Goal: Information Seeking & Learning: Find specific fact

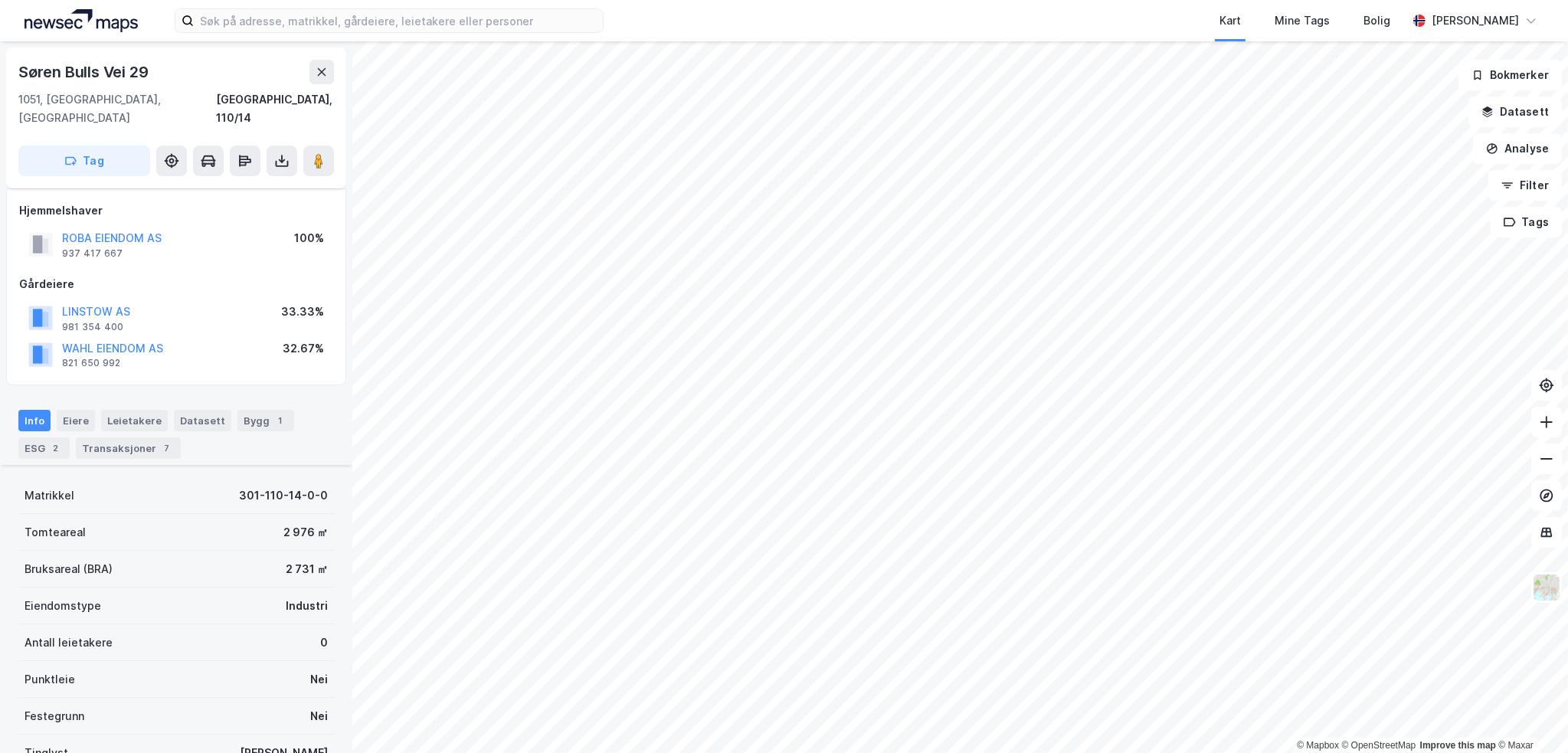
scroll to position [270, 0]
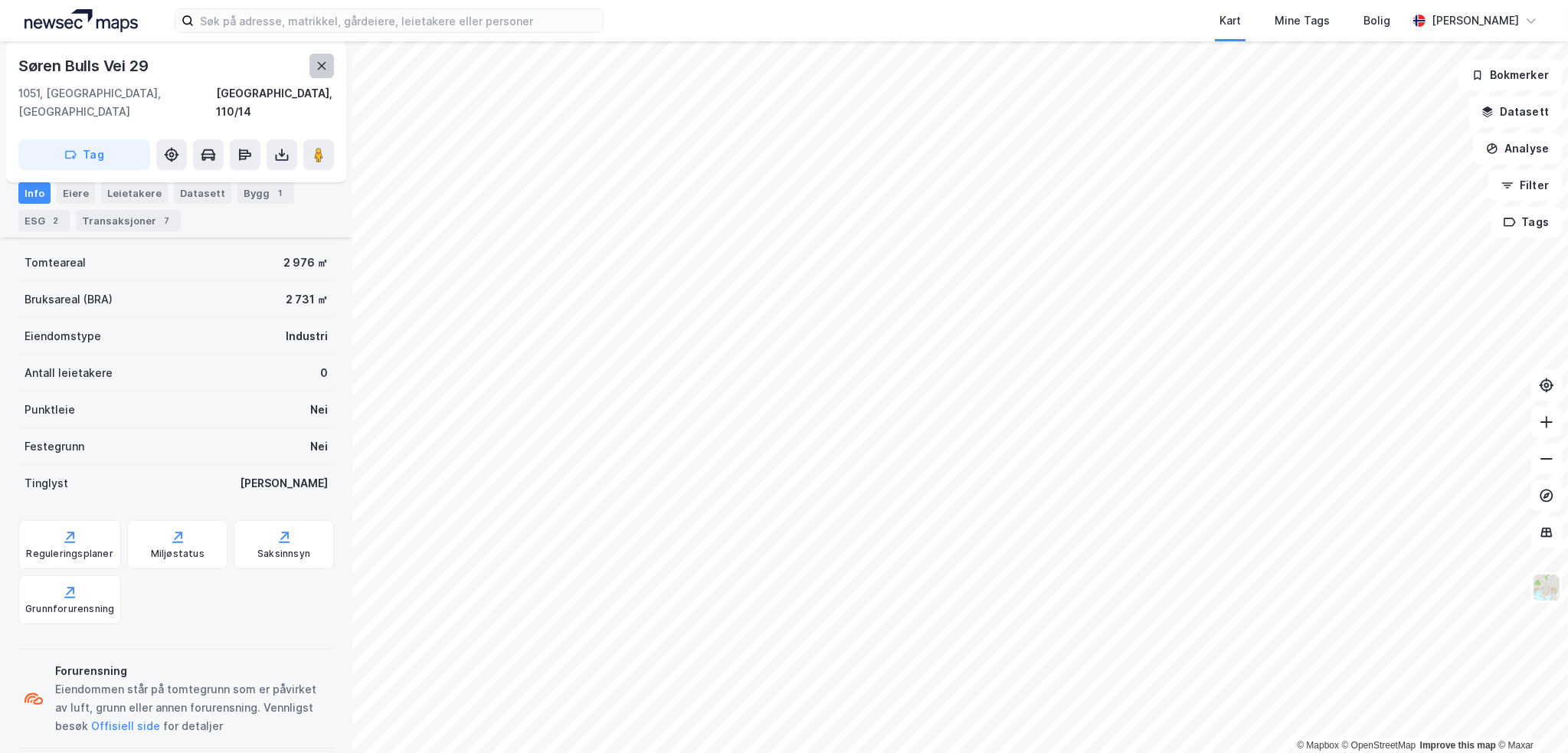
click at [322, 60] on icon at bounding box center [321, 65] width 12 height 12
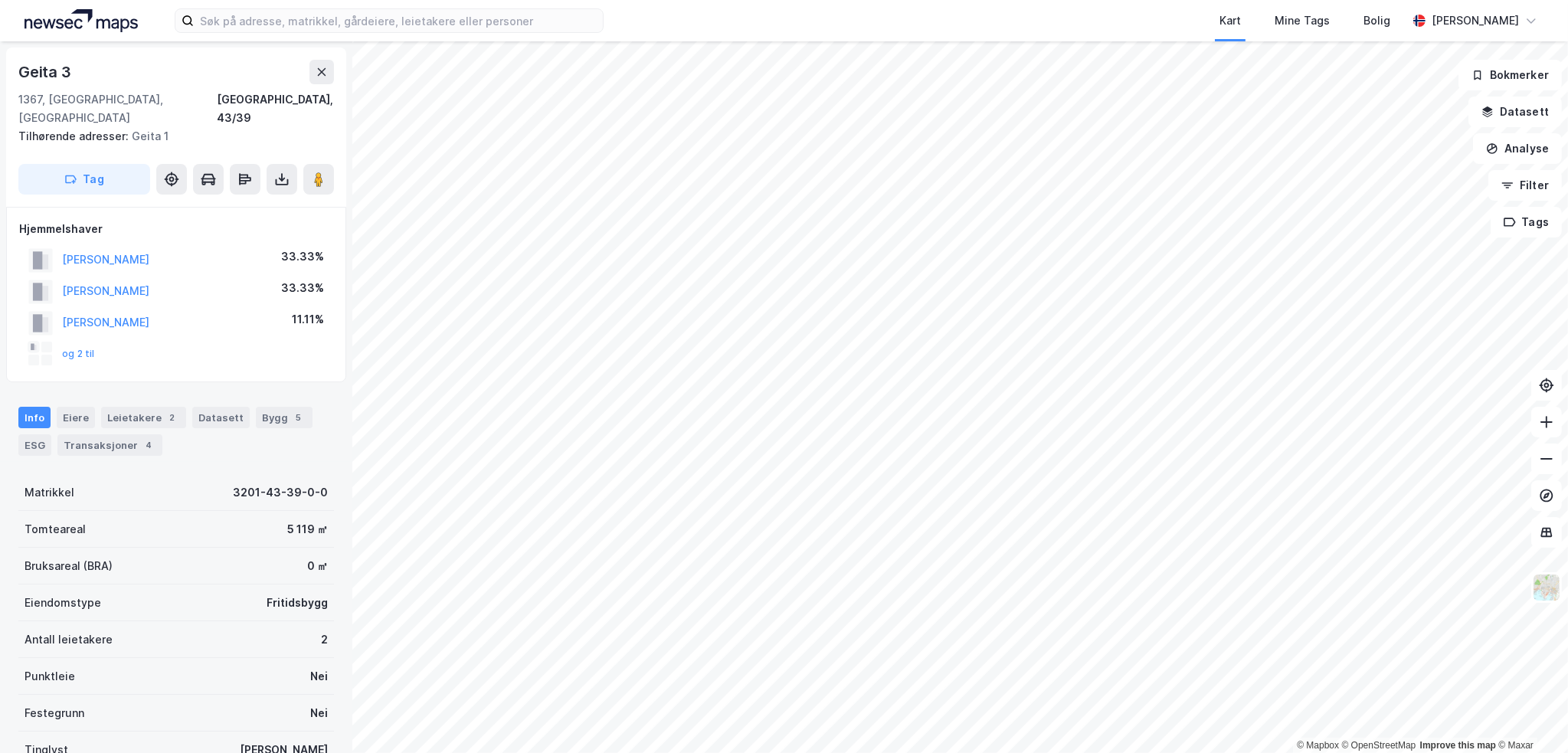
scroll to position [1, 0]
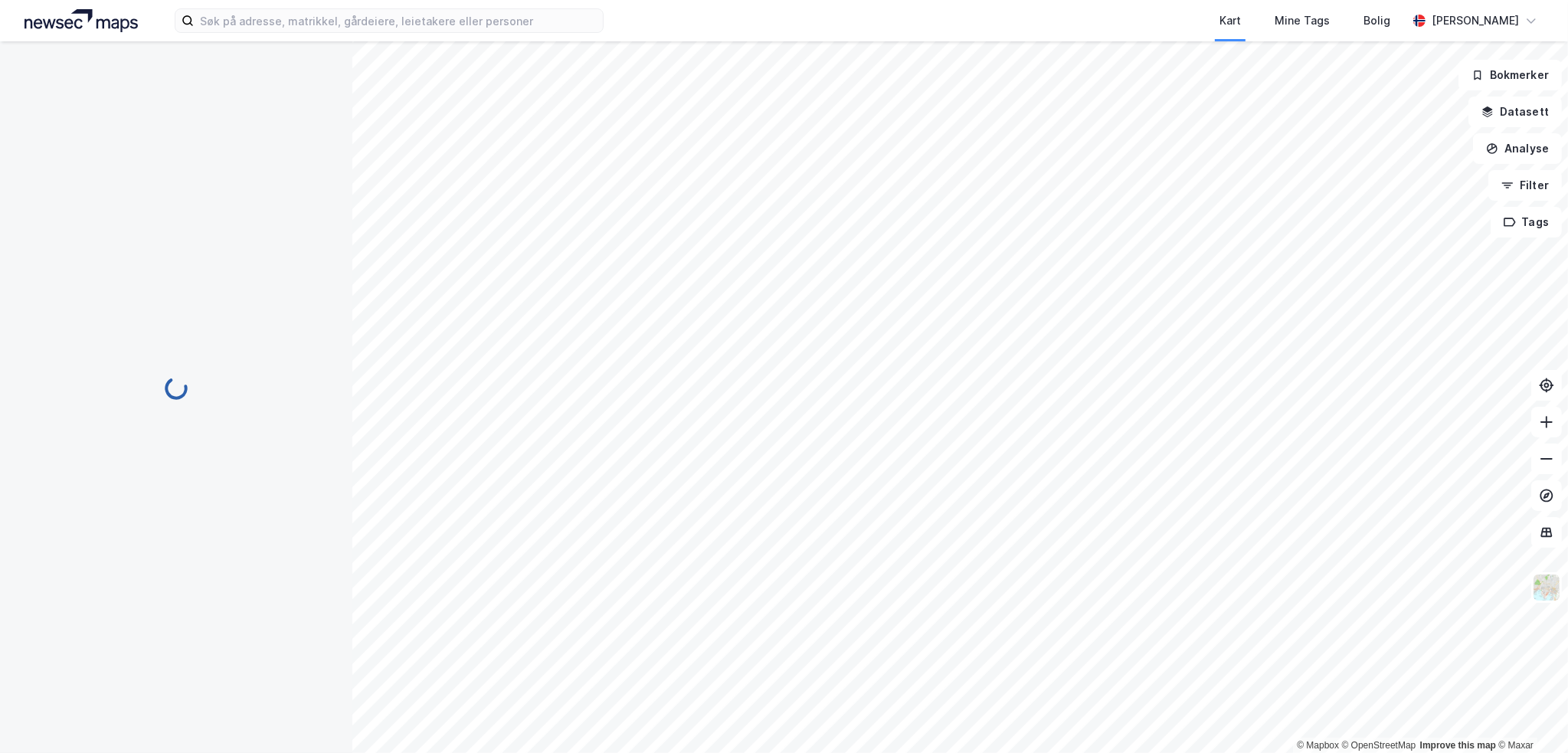
scroll to position [1, 0]
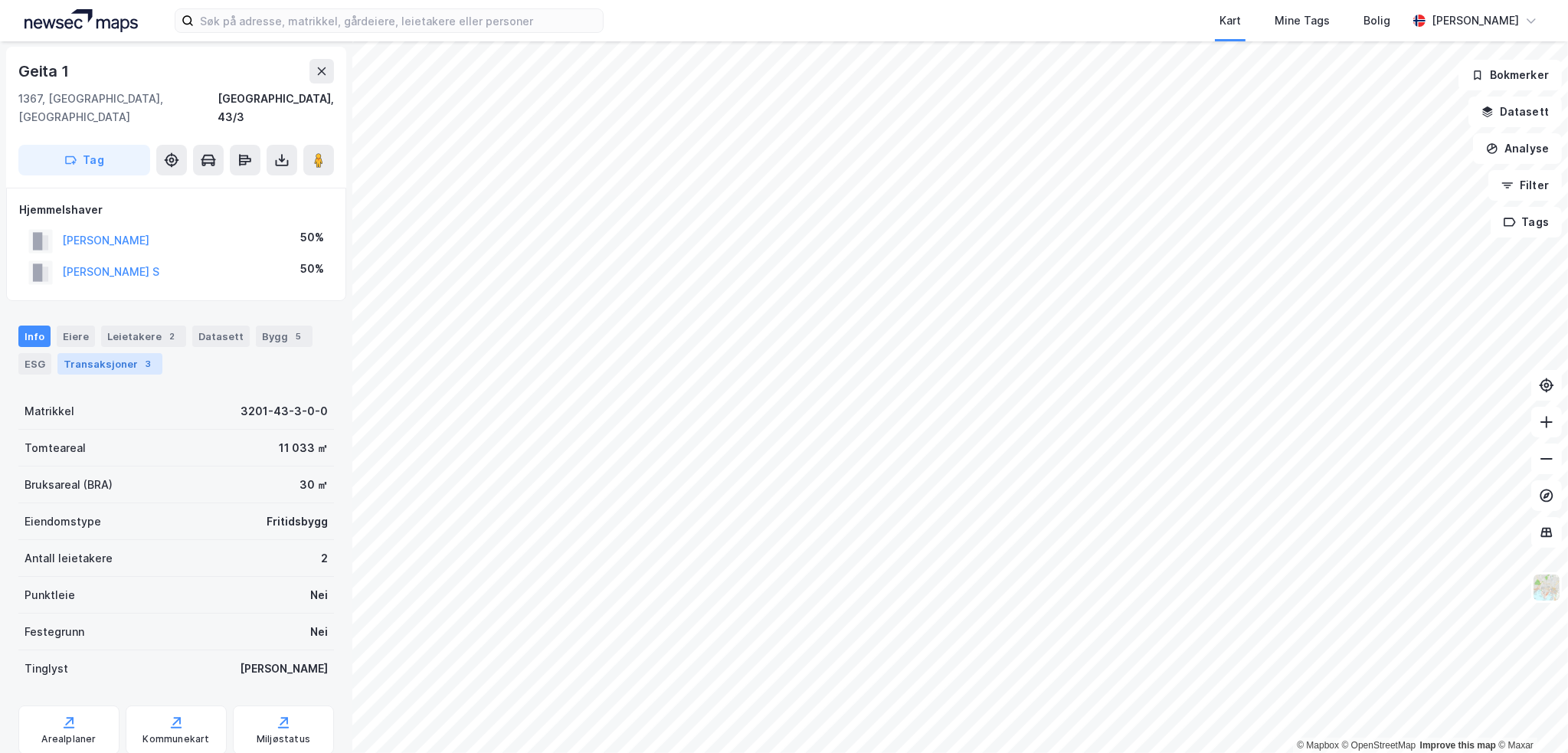
click at [134, 353] on div "Transaksjoner 3" at bounding box center [110, 364] width 105 height 22
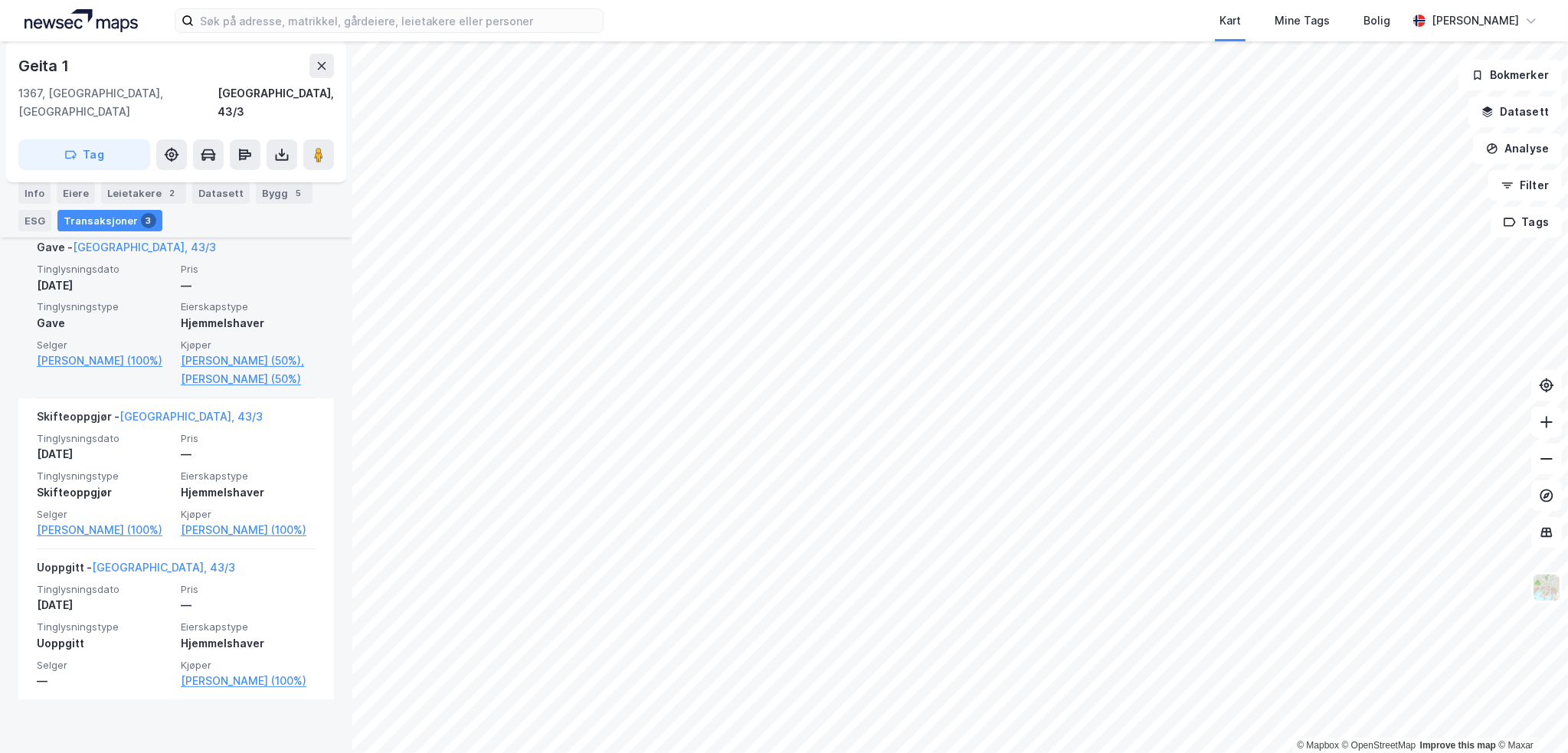
scroll to position [452, 0]
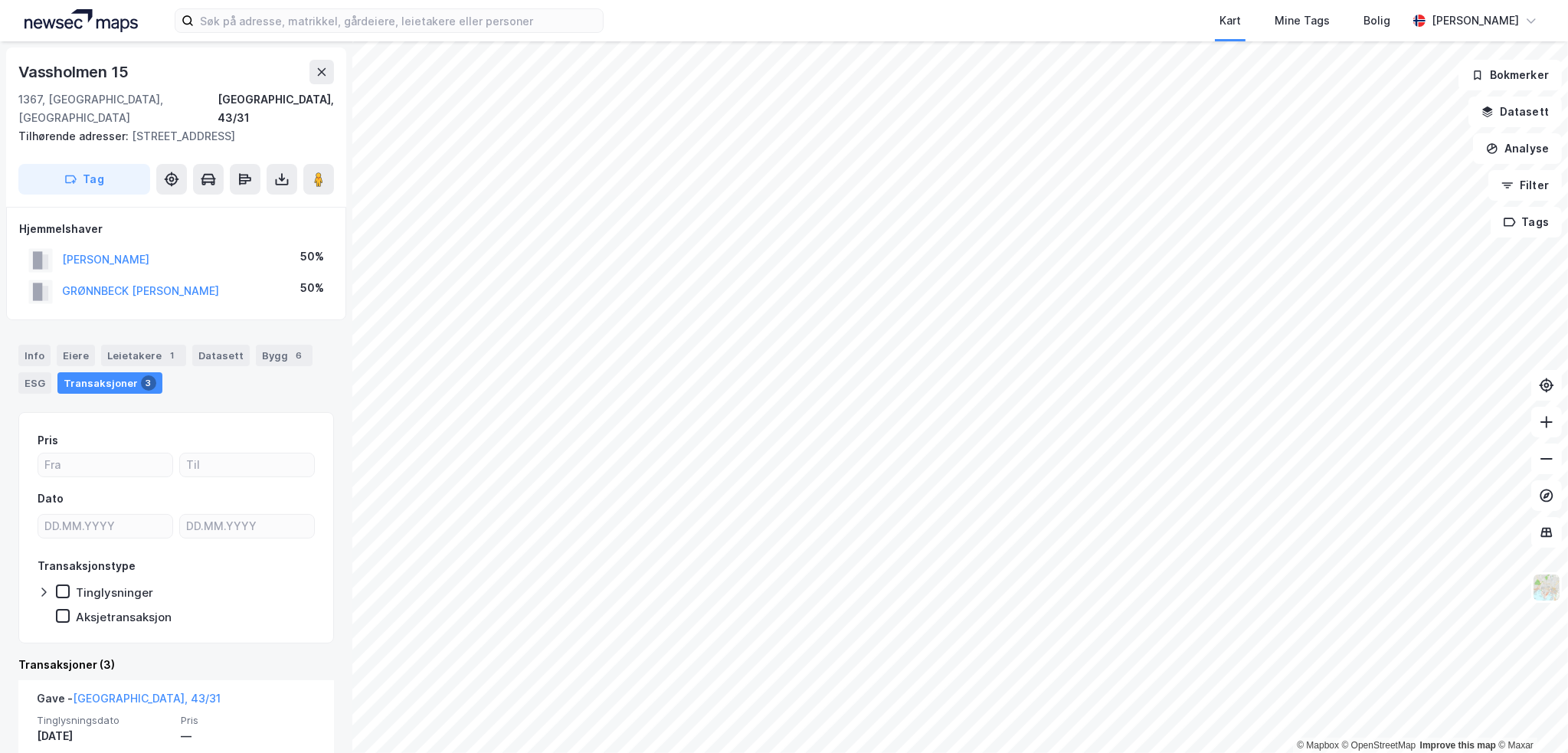
click at [773, 753] on html "Kart Mine Tags [PERSON_NAME] © Mapbox © OpenStreetMap Improve this map © [PERSO…" at bounding box center [784, 376] width 1568 height 753
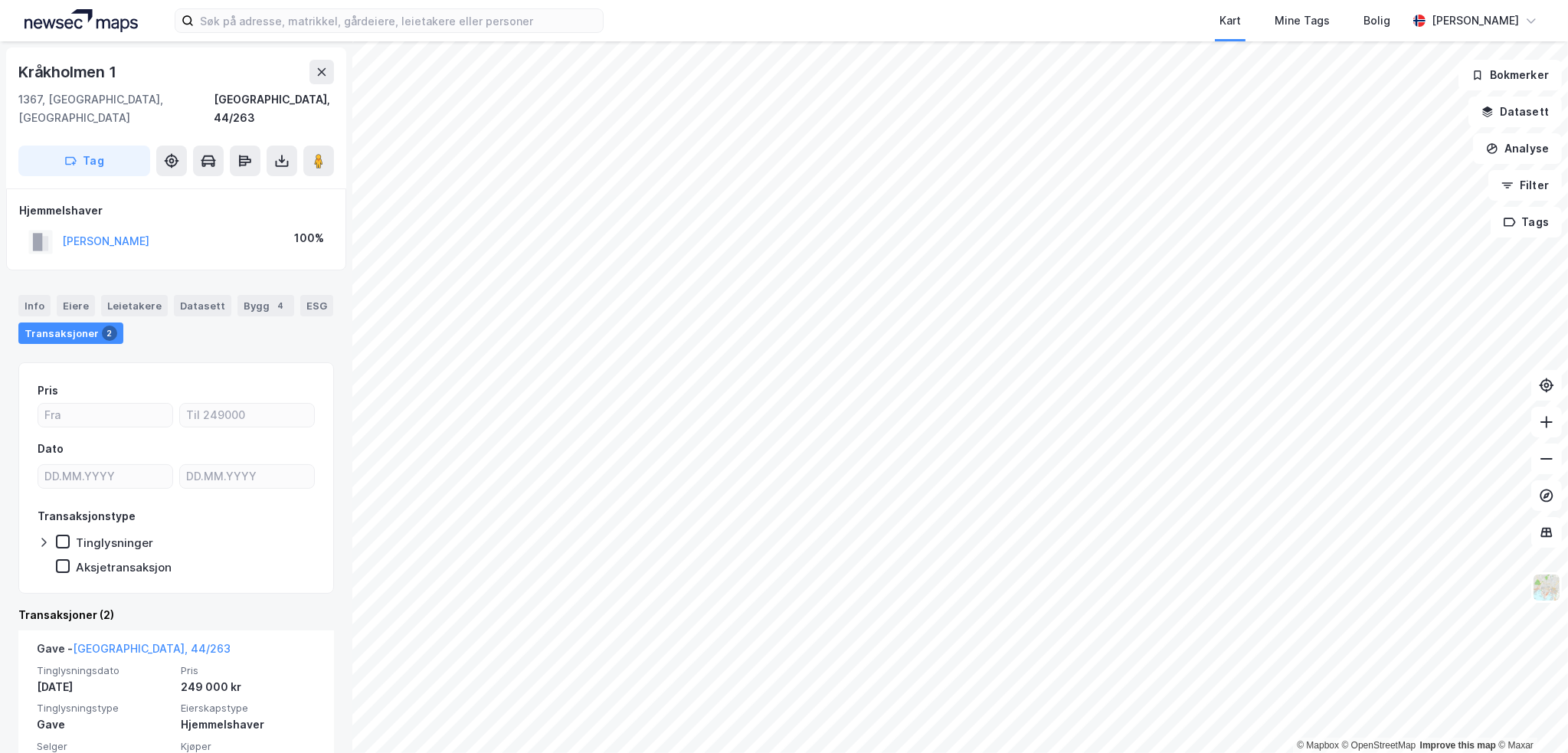
click at [728, 8] on div "Kart Mine Tags [PERSON_NAME] © Mapbox © OpenStreetMap Improve this map © [PERSO…" at bounding box center [784, 376] width 1568 height 753
click at [939, 0] on html "Kart Mine Tags [PERSON_NAME] © Mapbox © OpenStreetMap Improve this map © [PERSO…" at bounding box center [784, 376] width 1568 height 753
click at [782, 0] on html "Kart Mine Tags [PERSON_NAME] © Mapbox © OpenStreetMap Improve this map © [PERSO…" at bounding box center [784, 376] width 1568 height 753
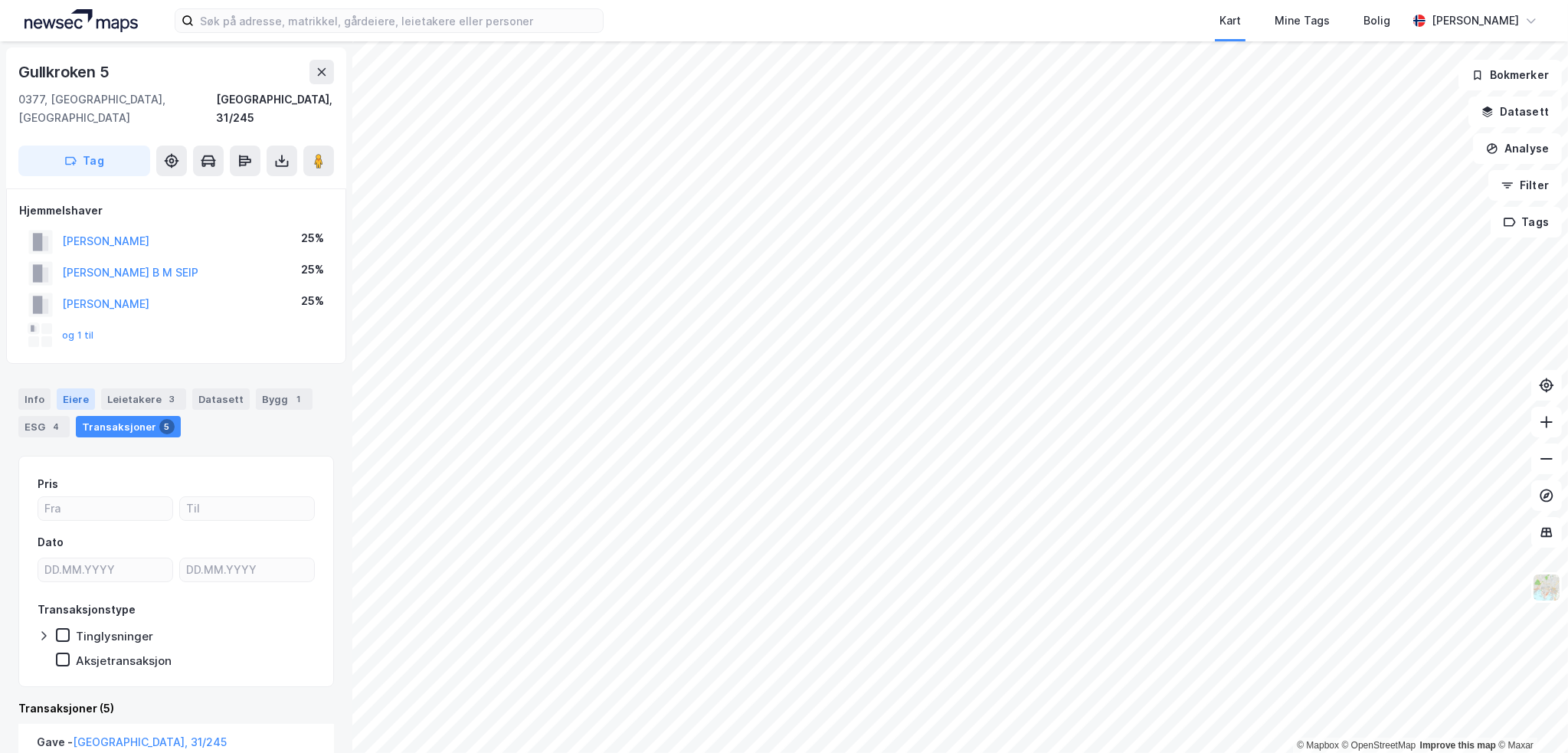
click at [63, 389] on div "Eiere" at bounding box center [75, 400] width 38 height 22
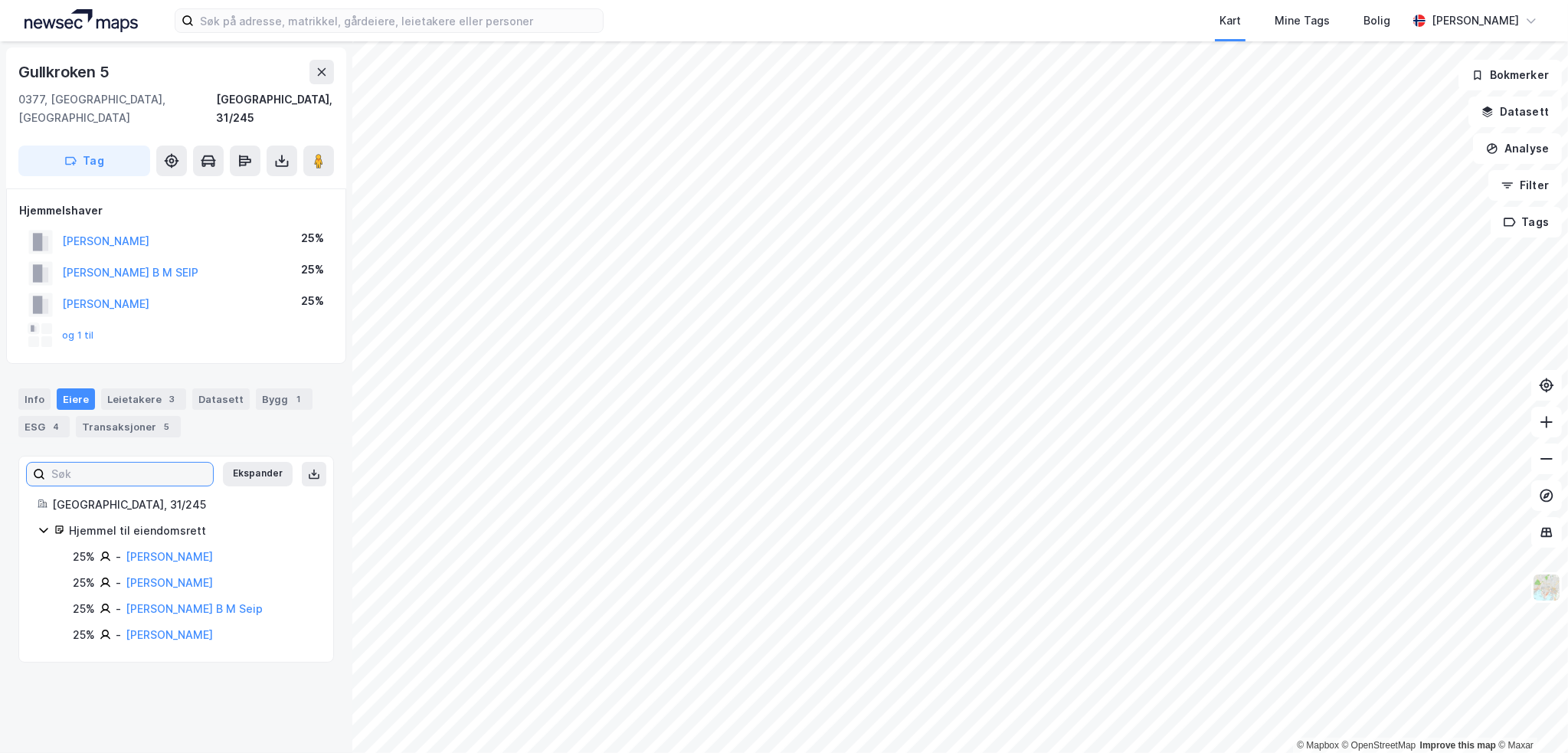
click at [144, 463] on input at bounding box center [129, 474] width 168 height 23
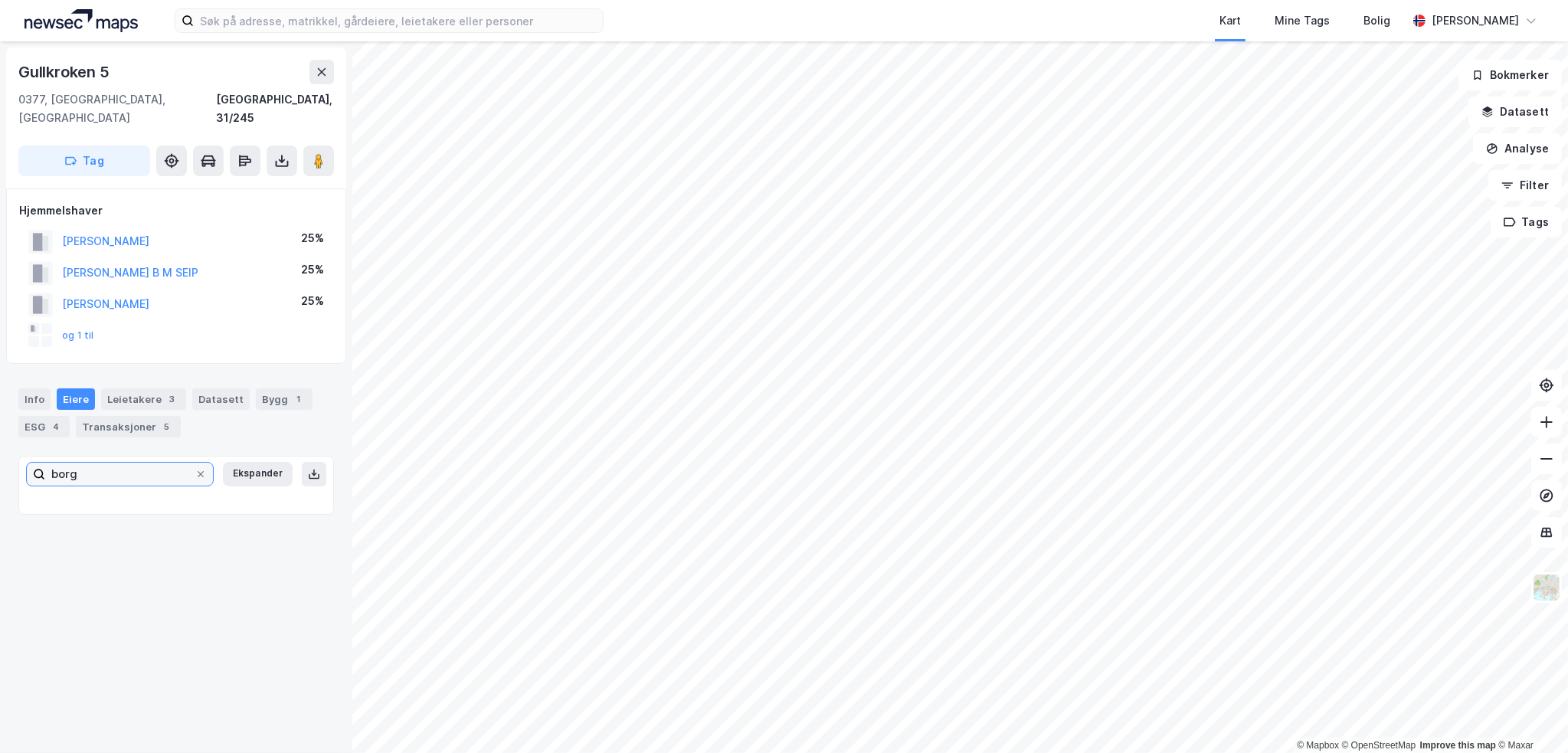
type input "borg"
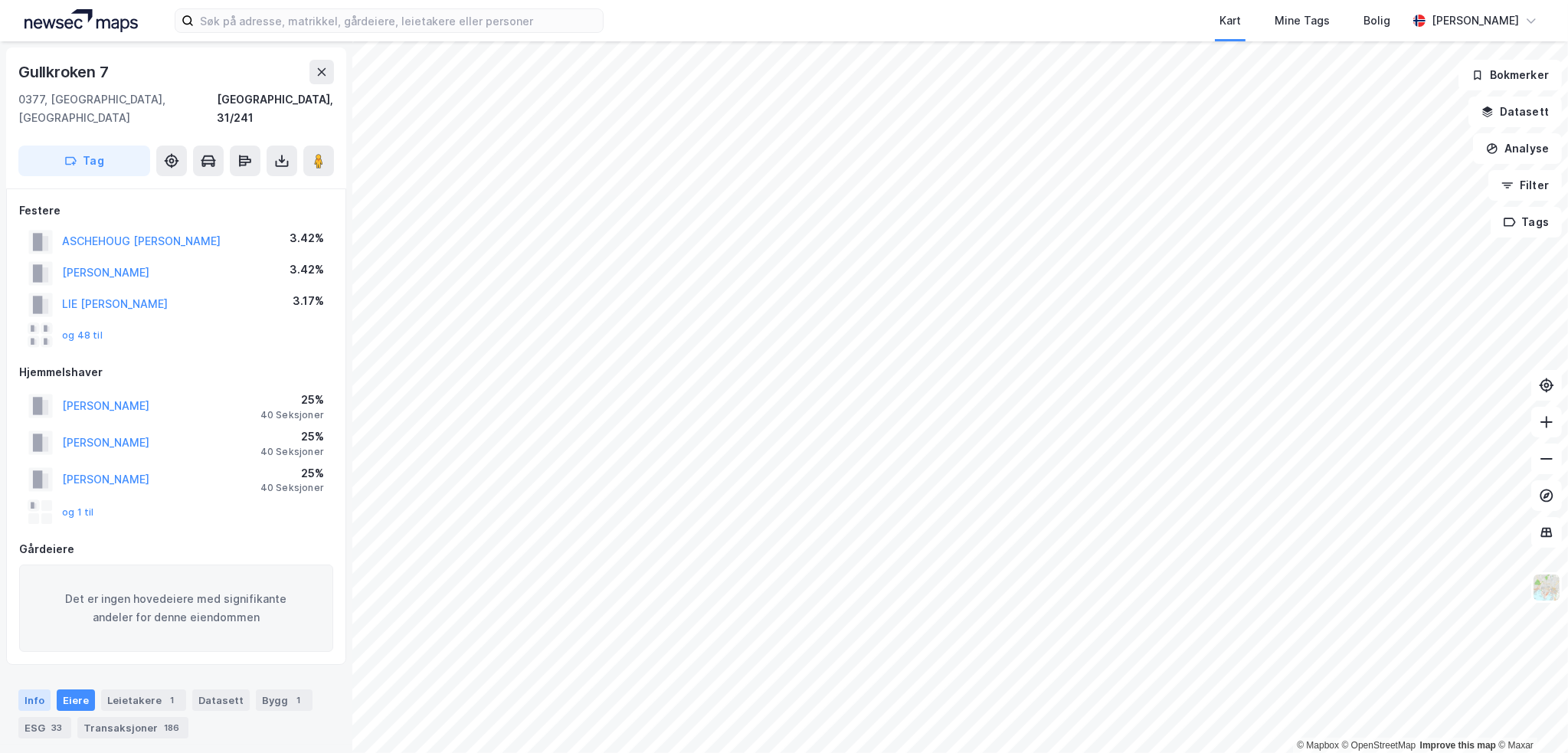
click at [29, 689] on div "Info" at bounding box center [34, 700] width 32 height 22
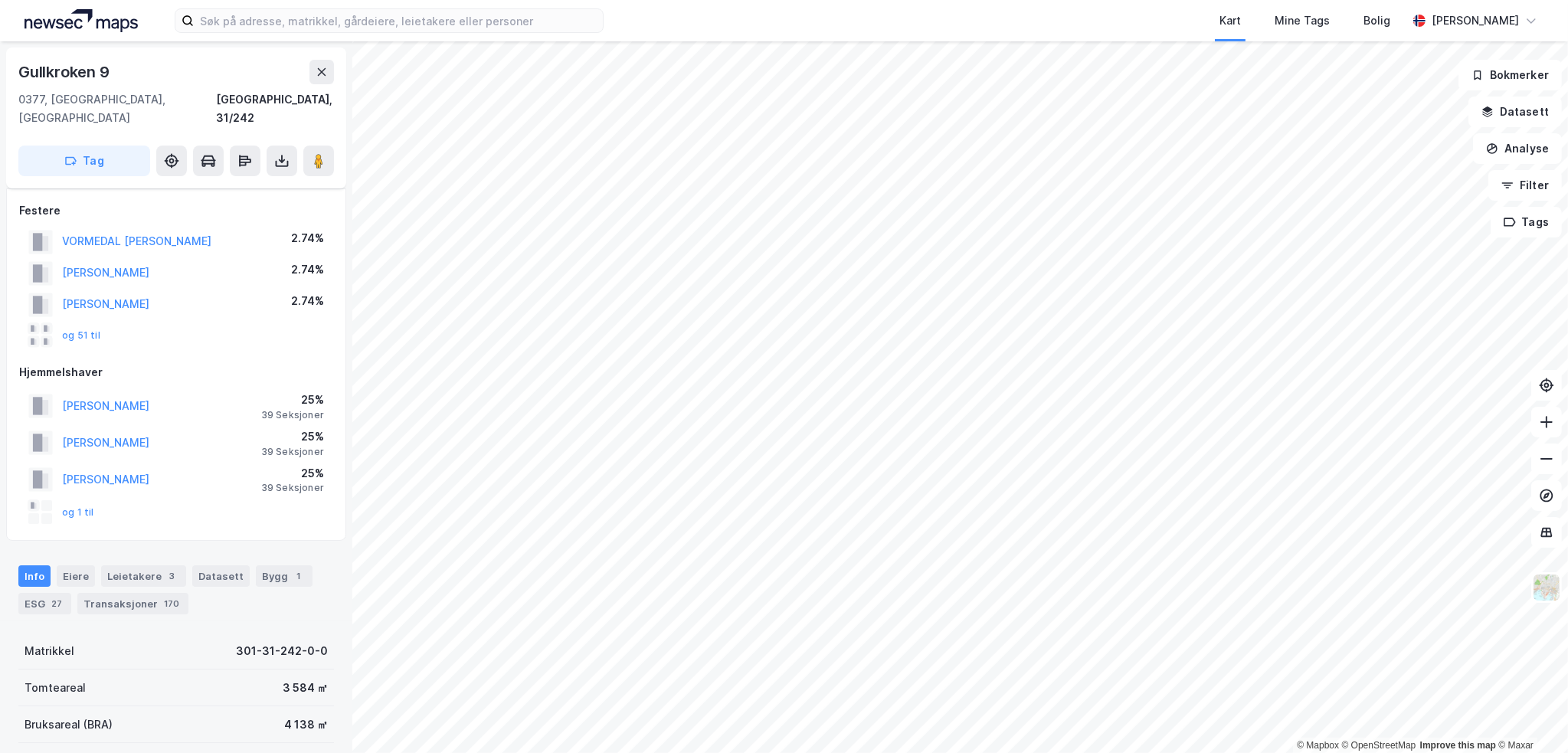
scroll to position [18, 0]
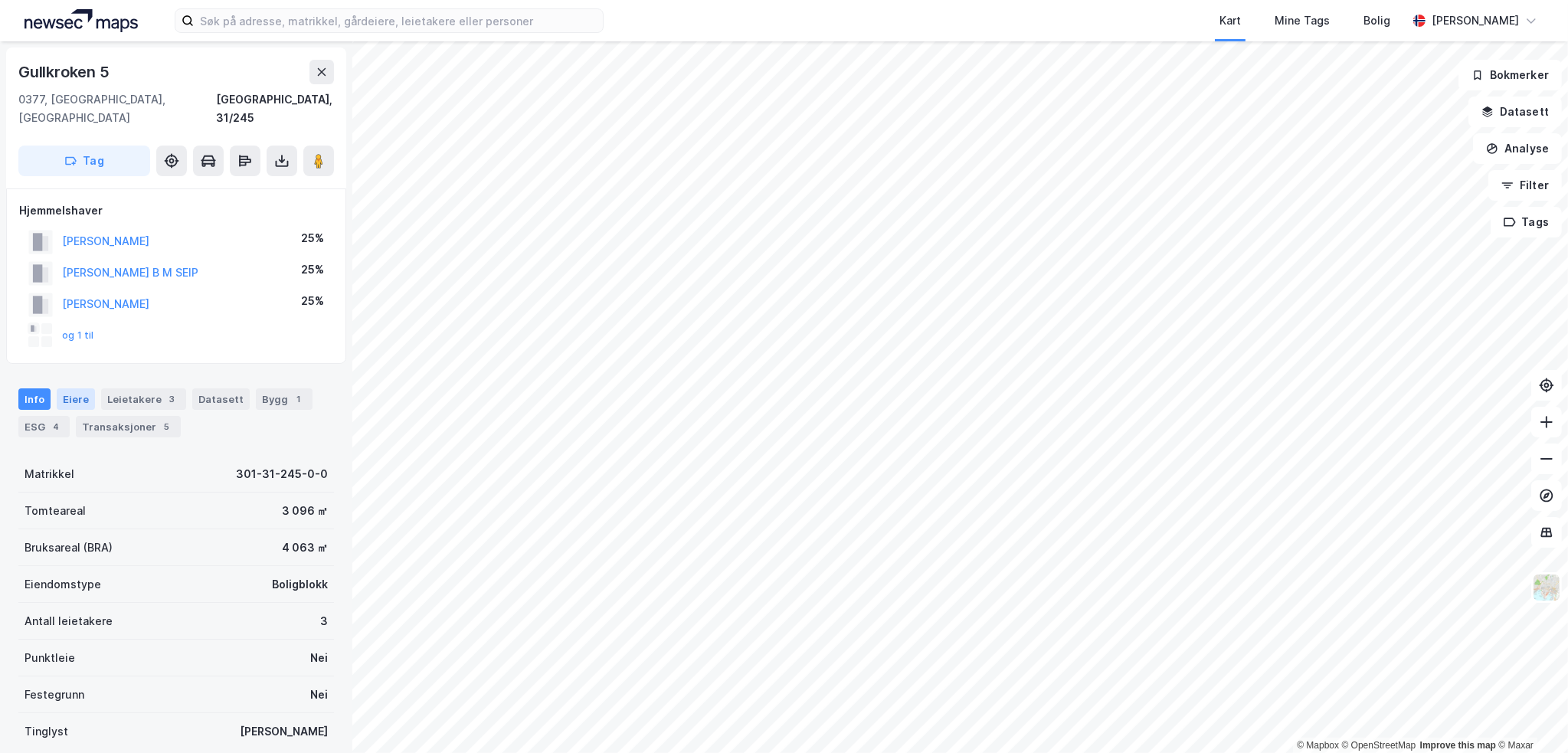
click at [65, 389] on div "Eiere" at bounding box center [75, 400] width 38 height 22
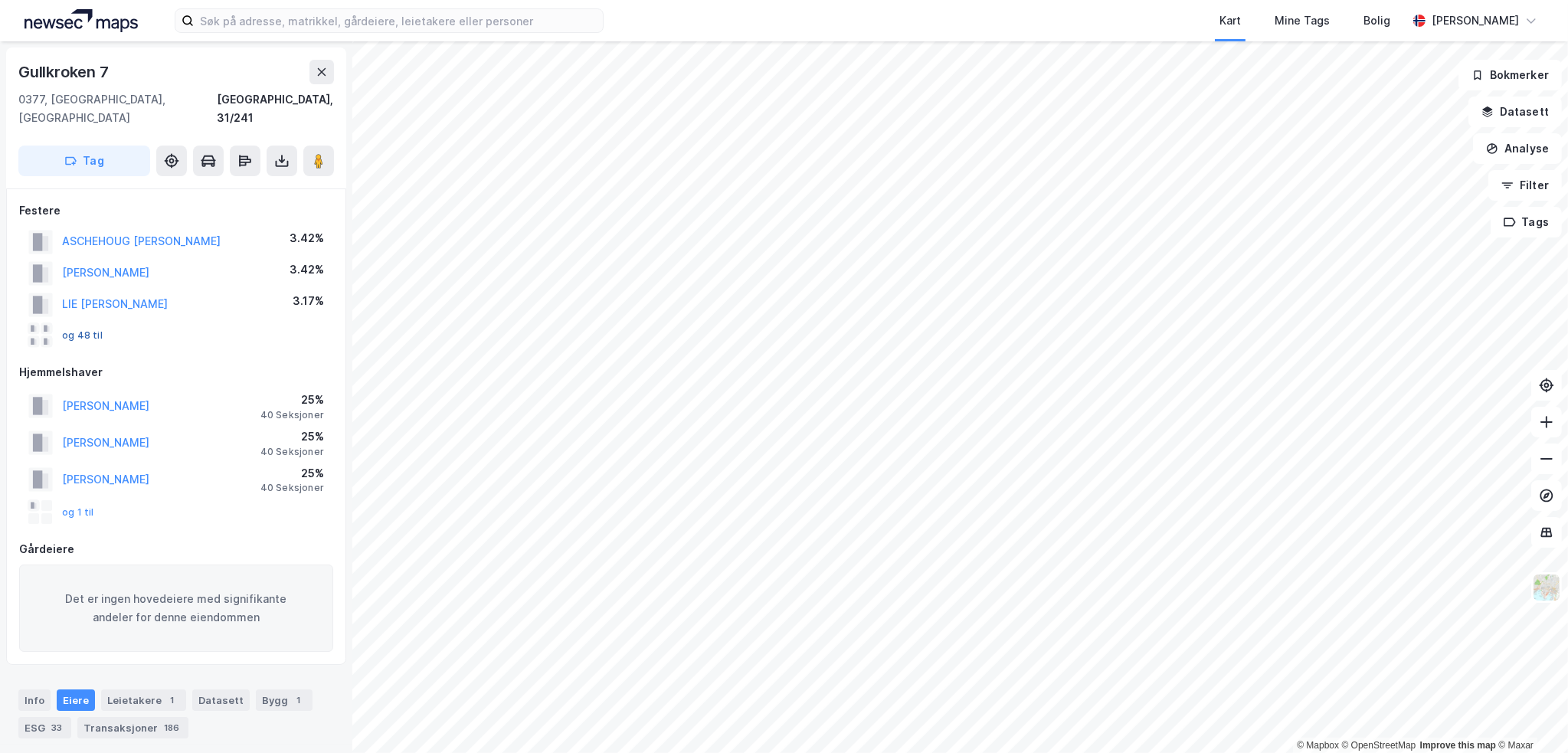
click at [0, 0] on button "og 48 til" at bounding box center [0, 0] width 0 height 0
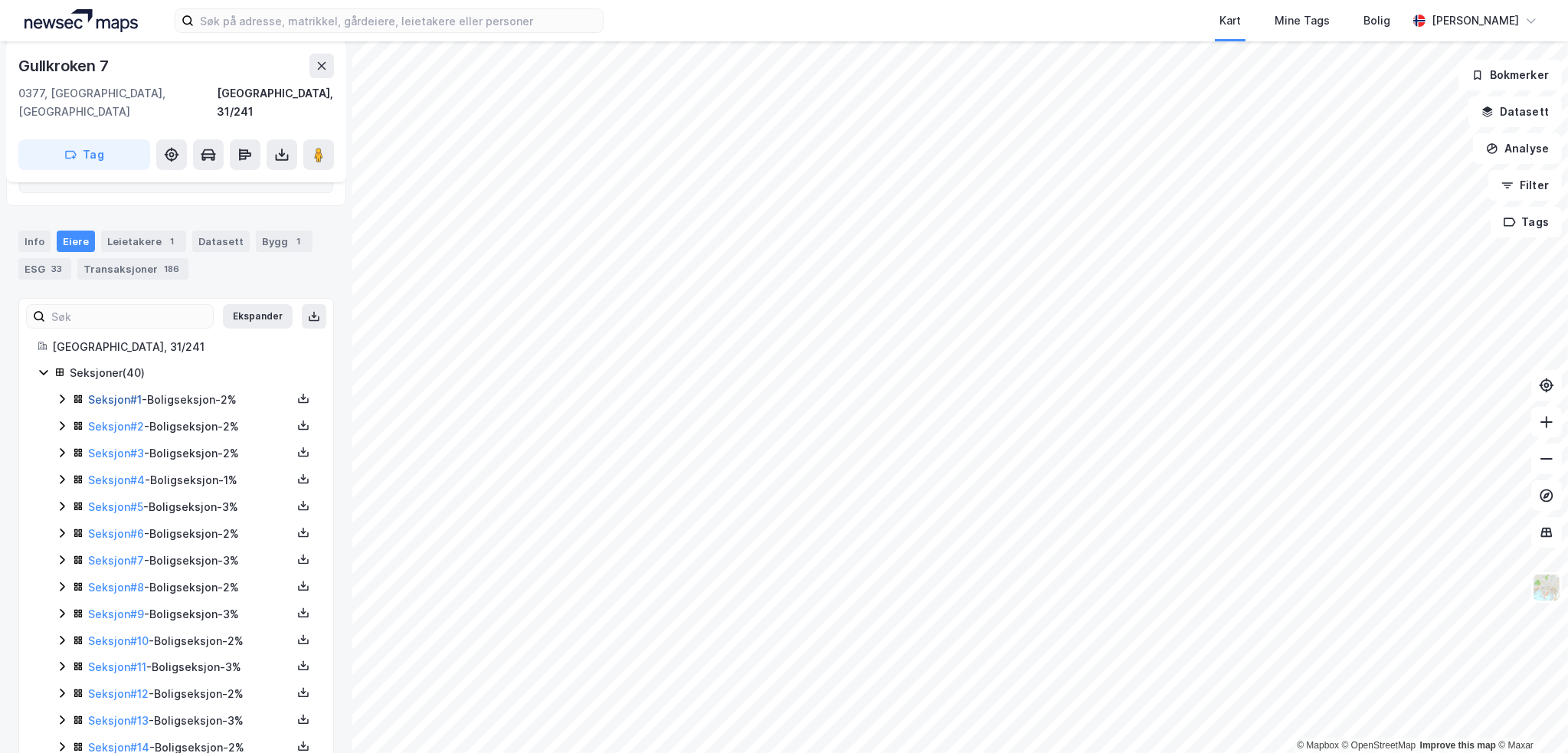
scroll to position [460, 0]
click at [98, 304] on input at bounding box center [129, 315] width 168 height 23
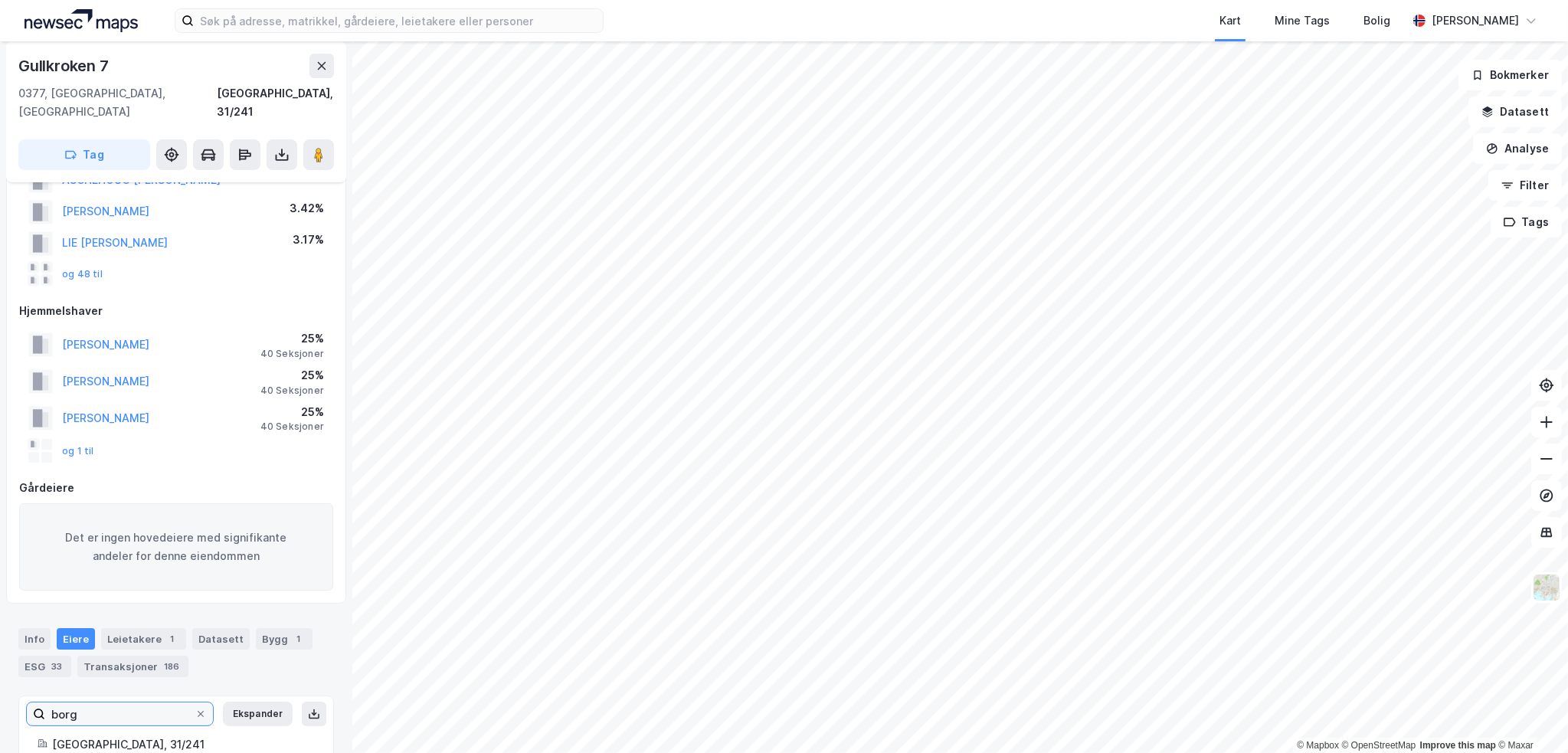
scroll to position [186, 0]
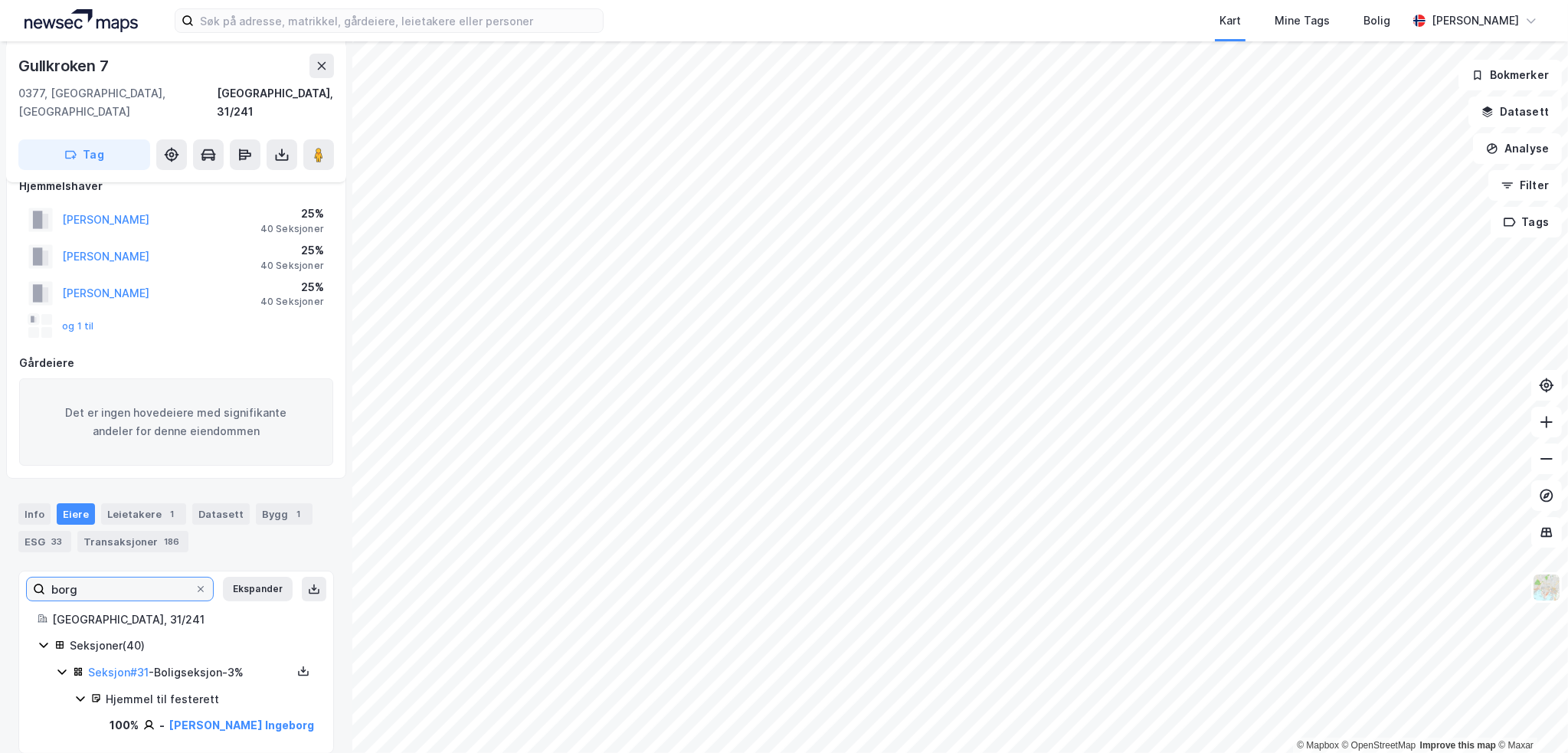
type input "borg"
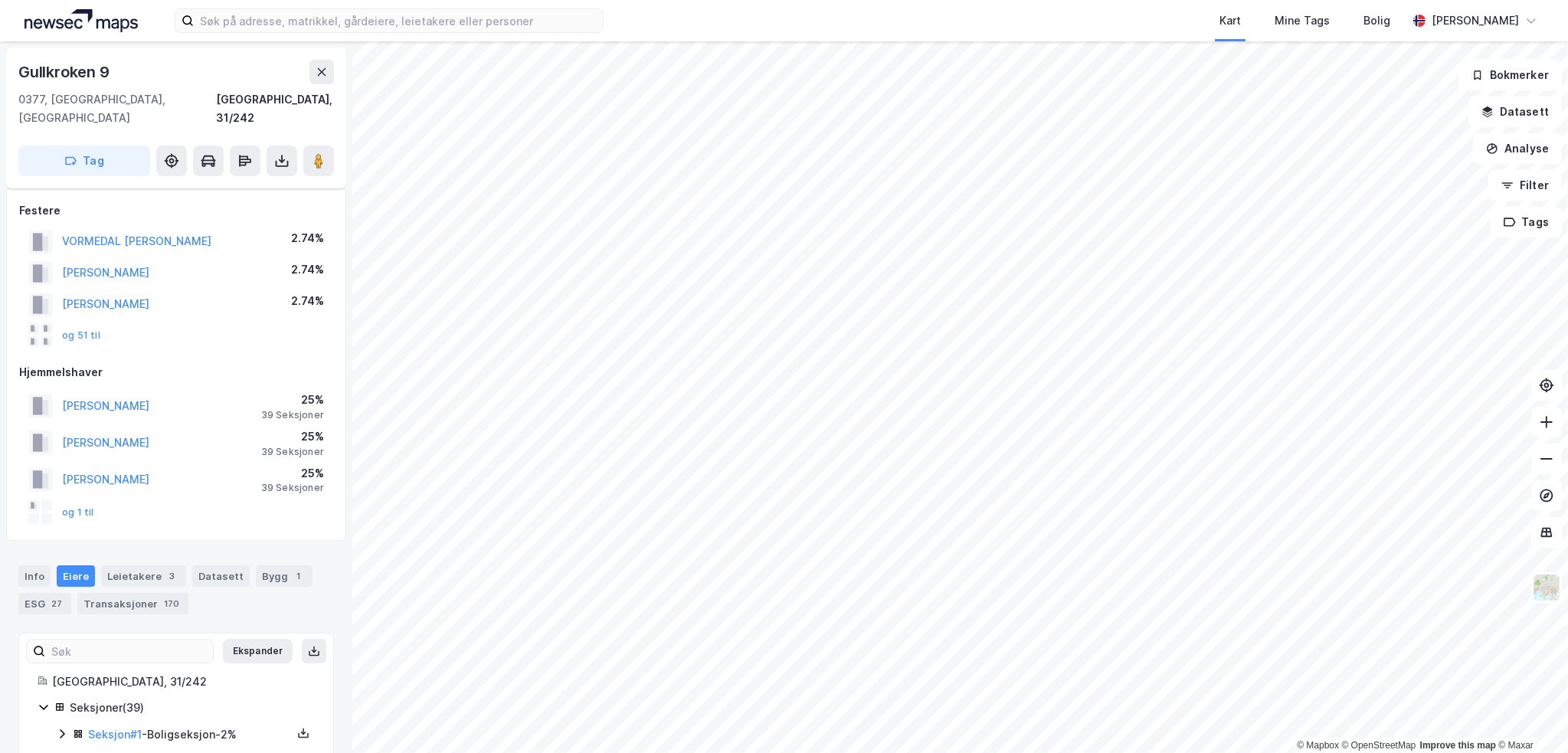
scroll to position [186, 0]
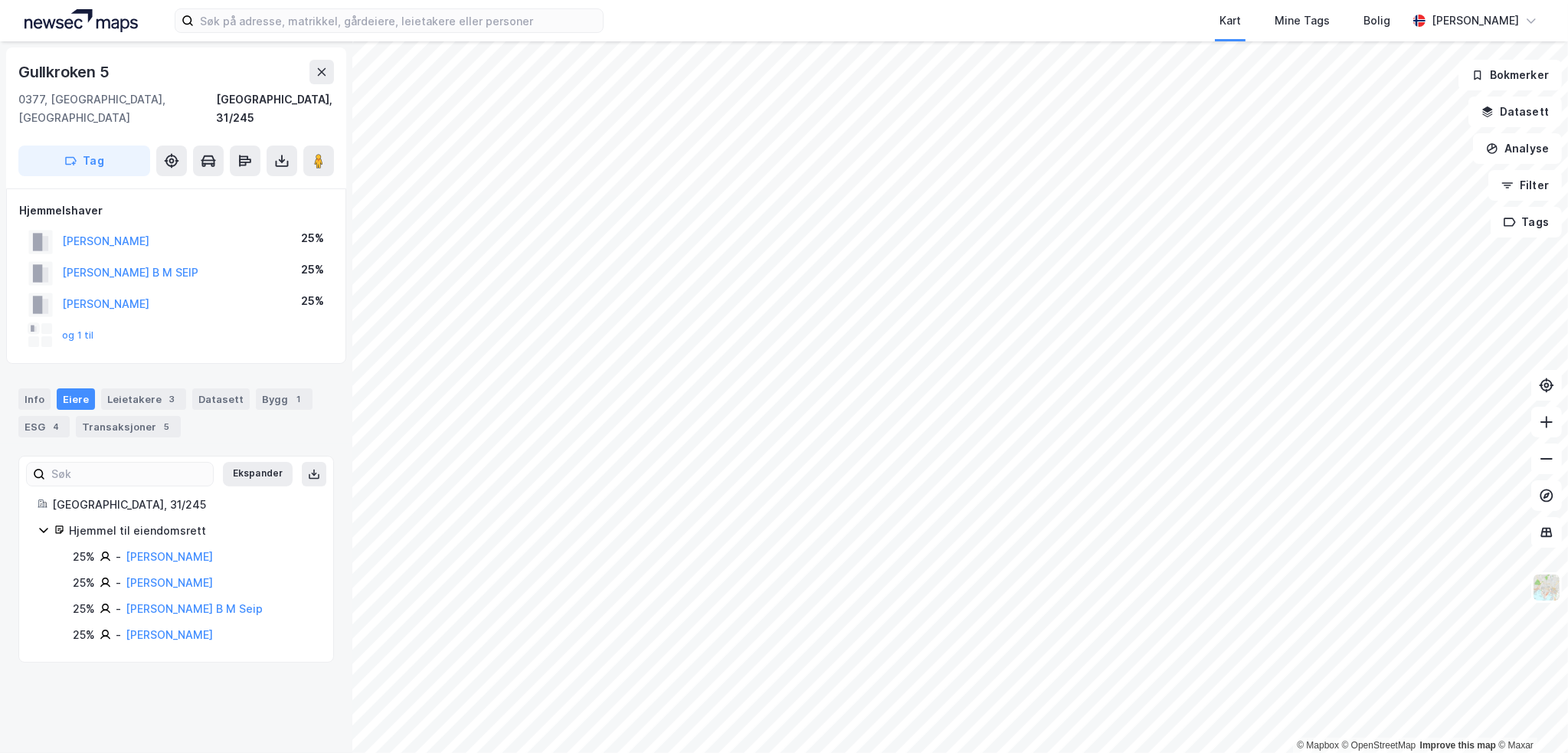
click at [15, 373] on div "Info Eiere Leietakere 3 Datasett Bygg 1 ESG 4 Transaksjoner 5" at bounding box center [176, 407] width 352 height 74
click at [28, 389] on div "Info" at bounding box center [34, 400] width 32 height 22
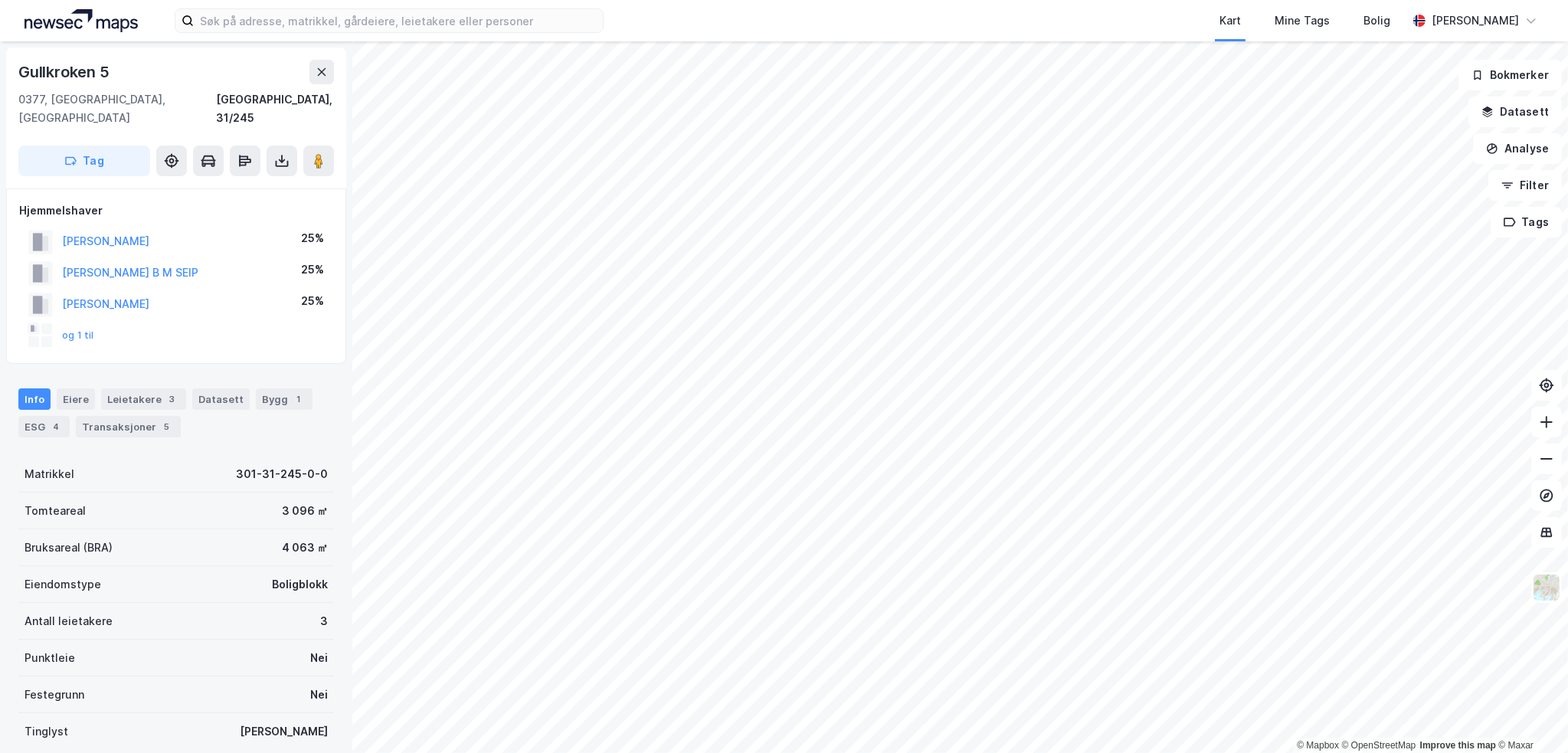
click at [730, 0] on html "Kart Mine Tags Bolig [PERSON_NAME] © Mapbox © OpenStreetMap Improve this map © …" at bounding box center [784, 376] width 1568 height 753
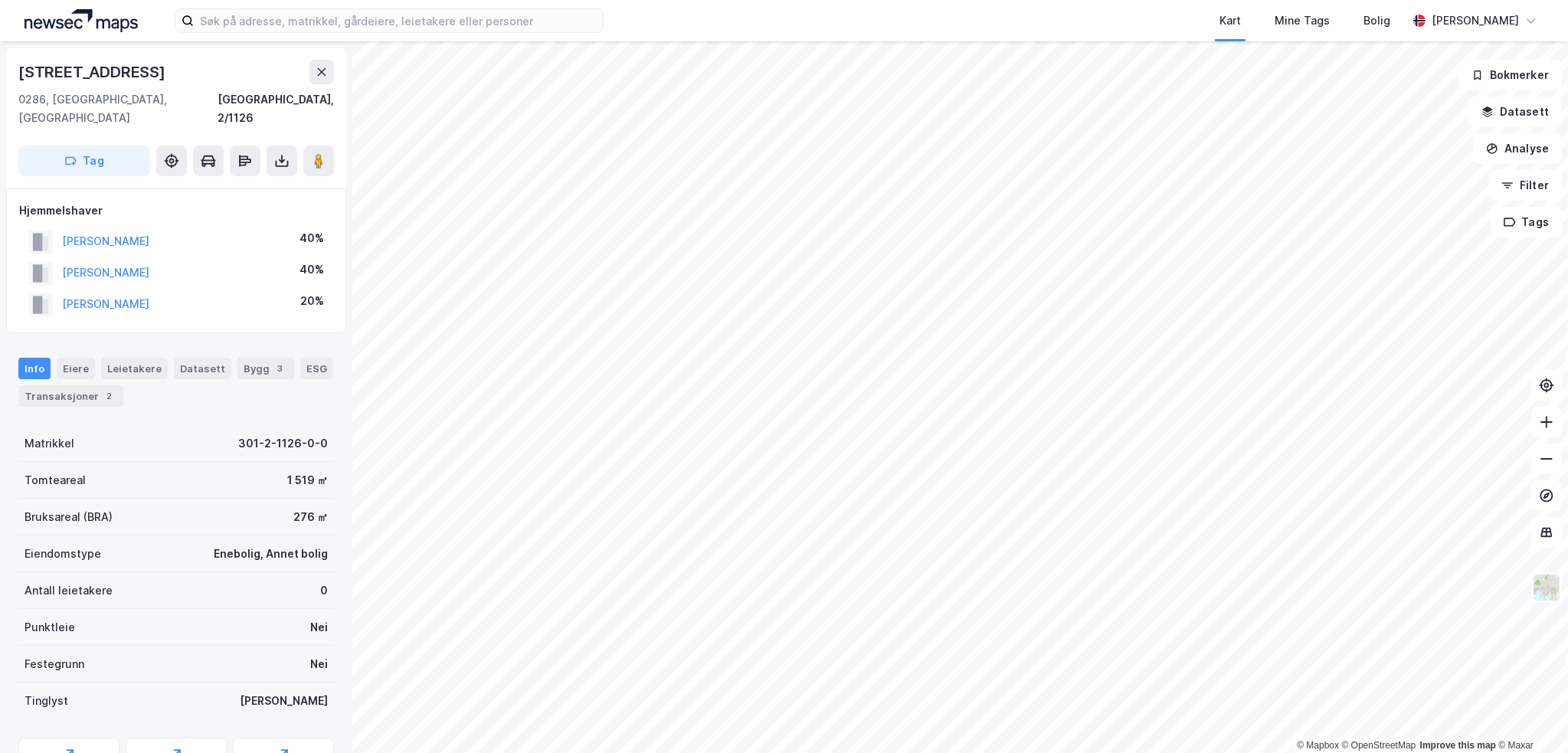
scroll to position [125, 0]
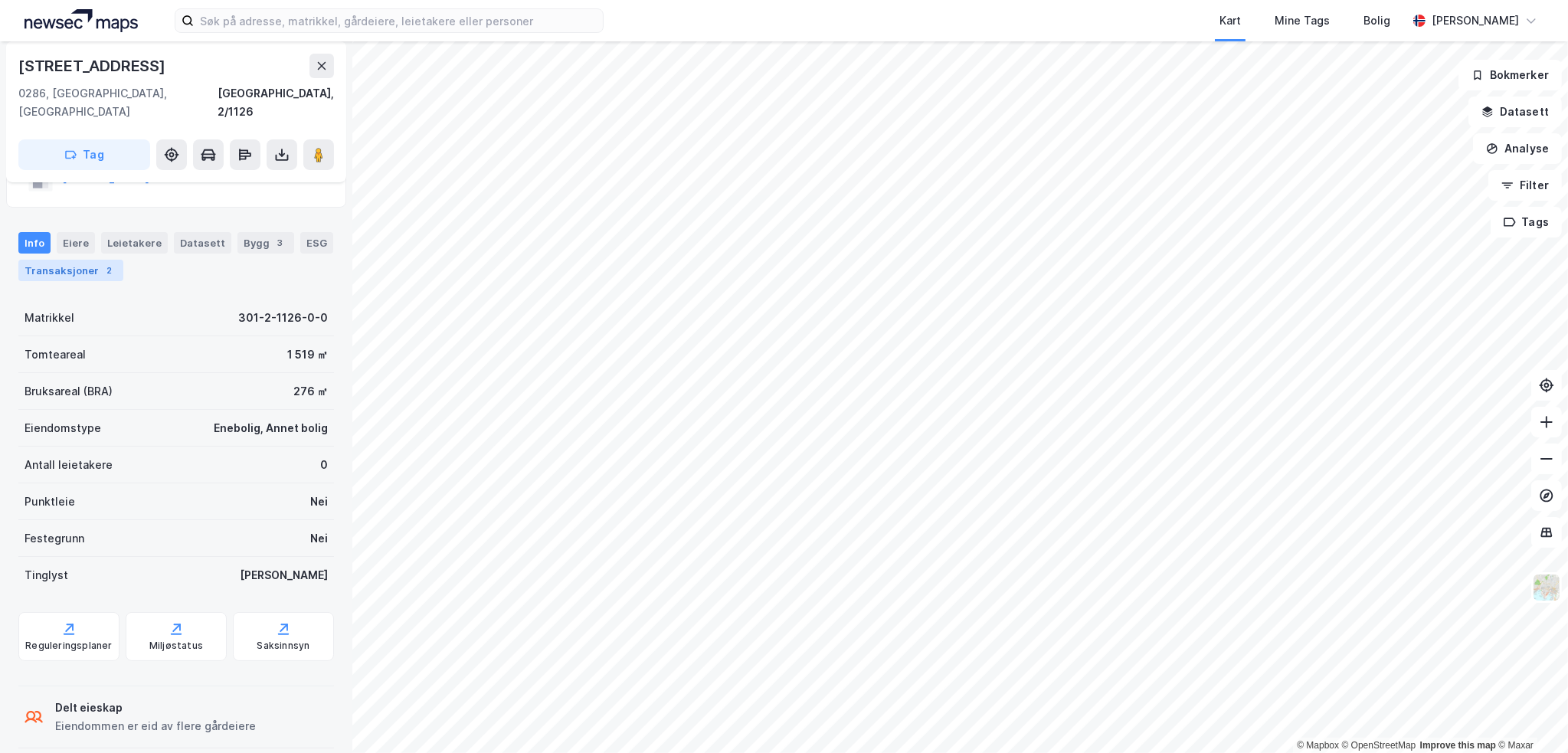
click at [115, 260] on div "Transaksjoner 2" at bounding box center [71, 271] width 105 height 22
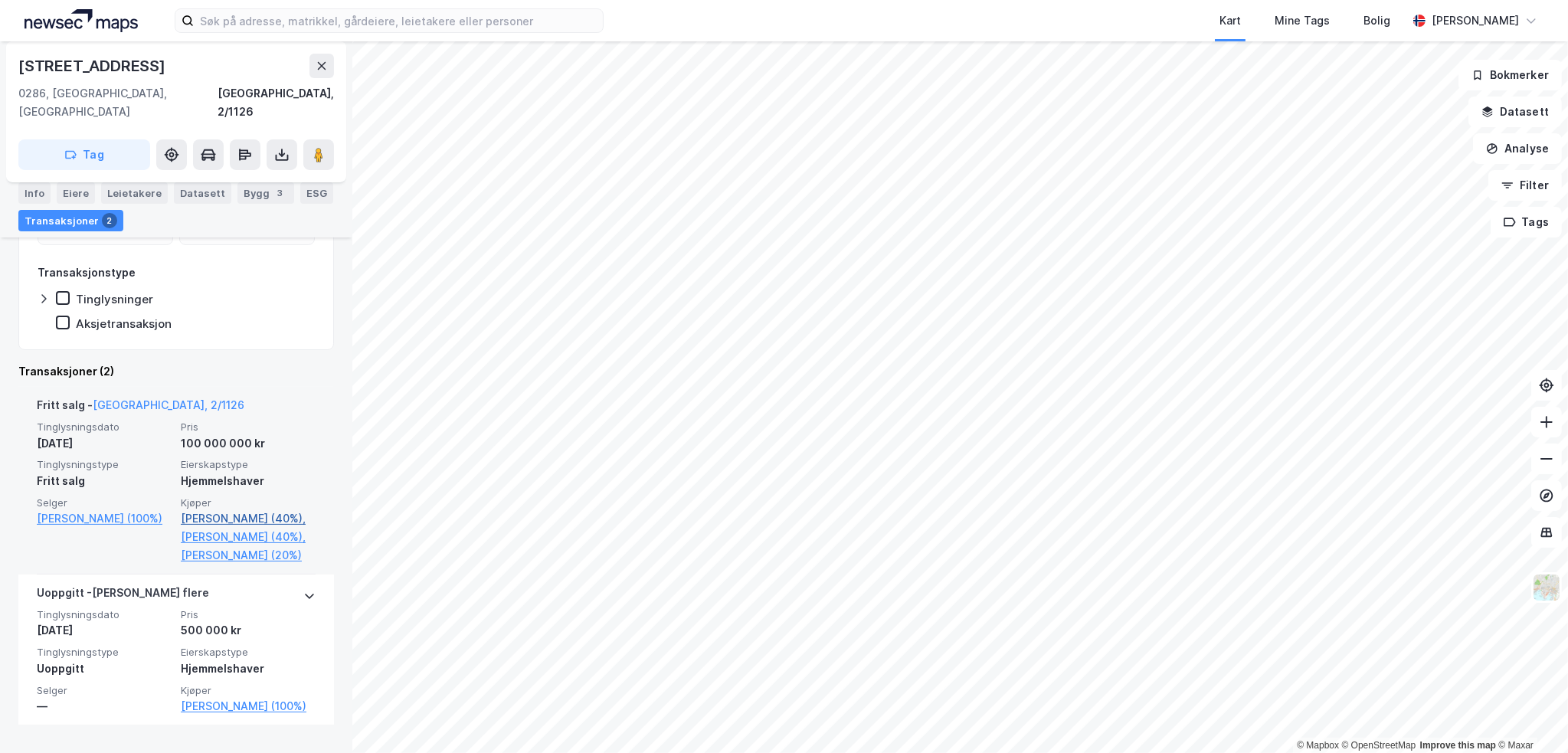
scroll to position [332, 0]
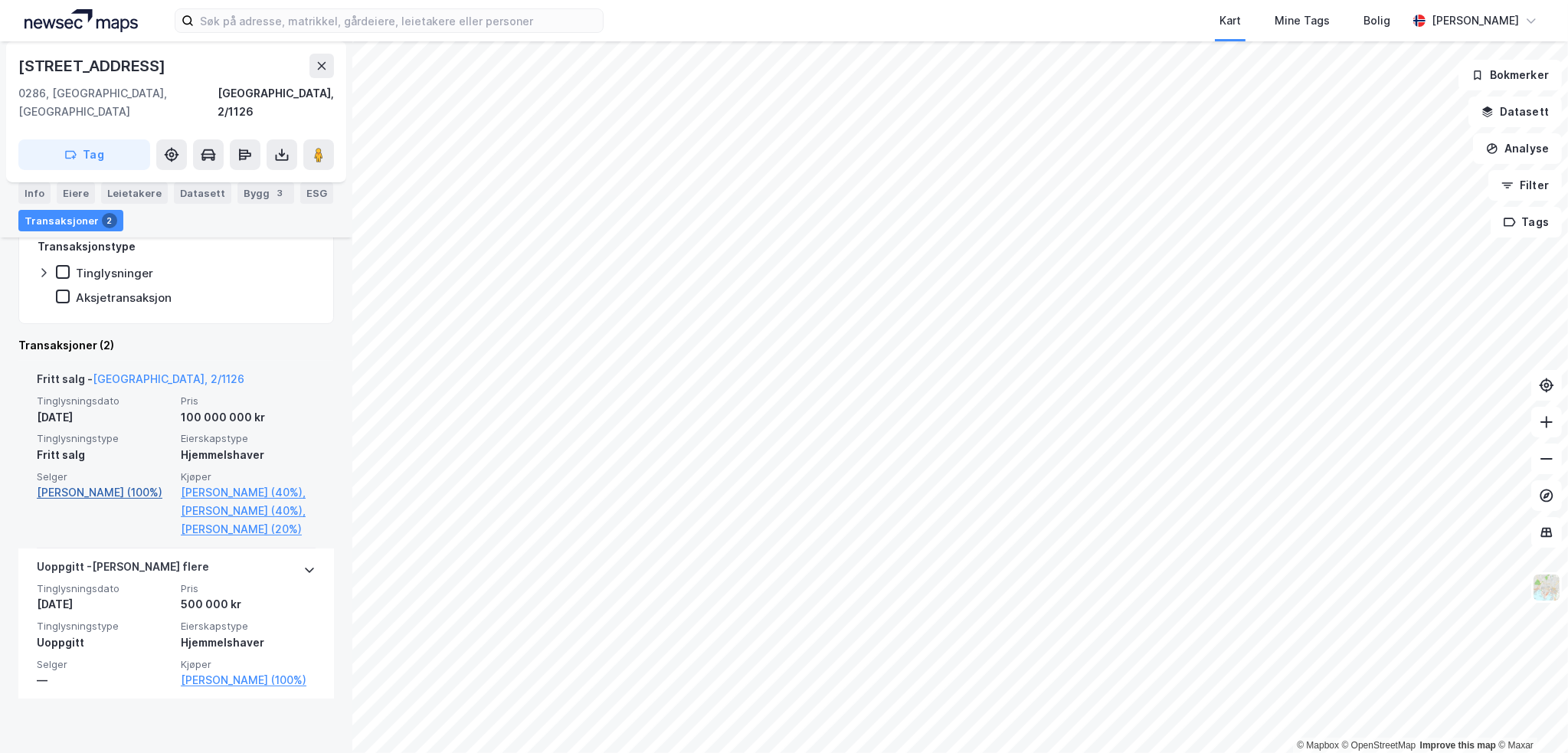
click at [120, 483] on link "[PERSON_NAME] (100%)" at bounding box center [104, 492] width 134 height 18
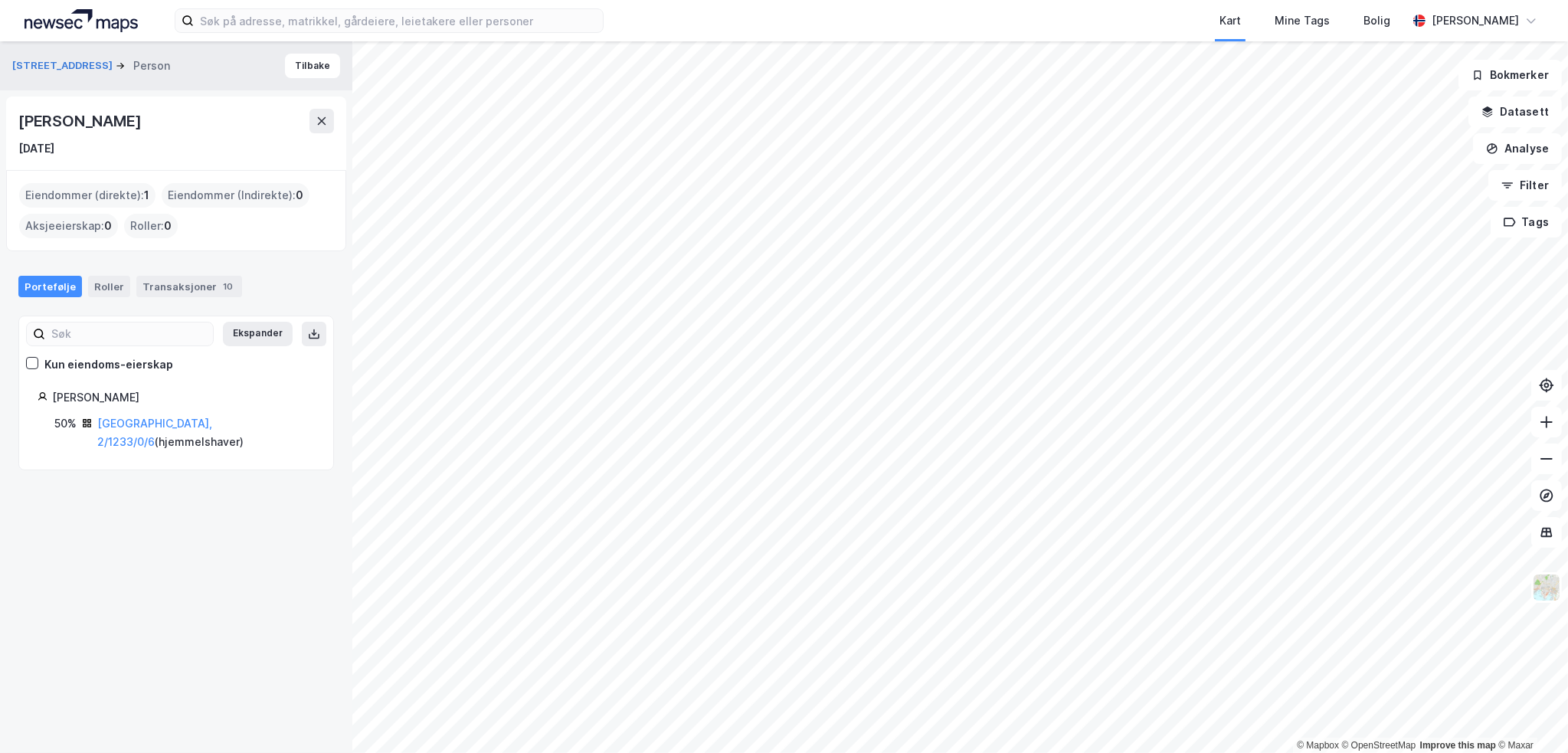
click at [130, 396] on div "[PERSON_NAME]" at bounding box center [182, 398] width 262 height 18
click at [132, 421] on link "[GEOGRAPHIC_DATA], 2/1233/0/6" at bounding box center [154, 432] width 115 height 32
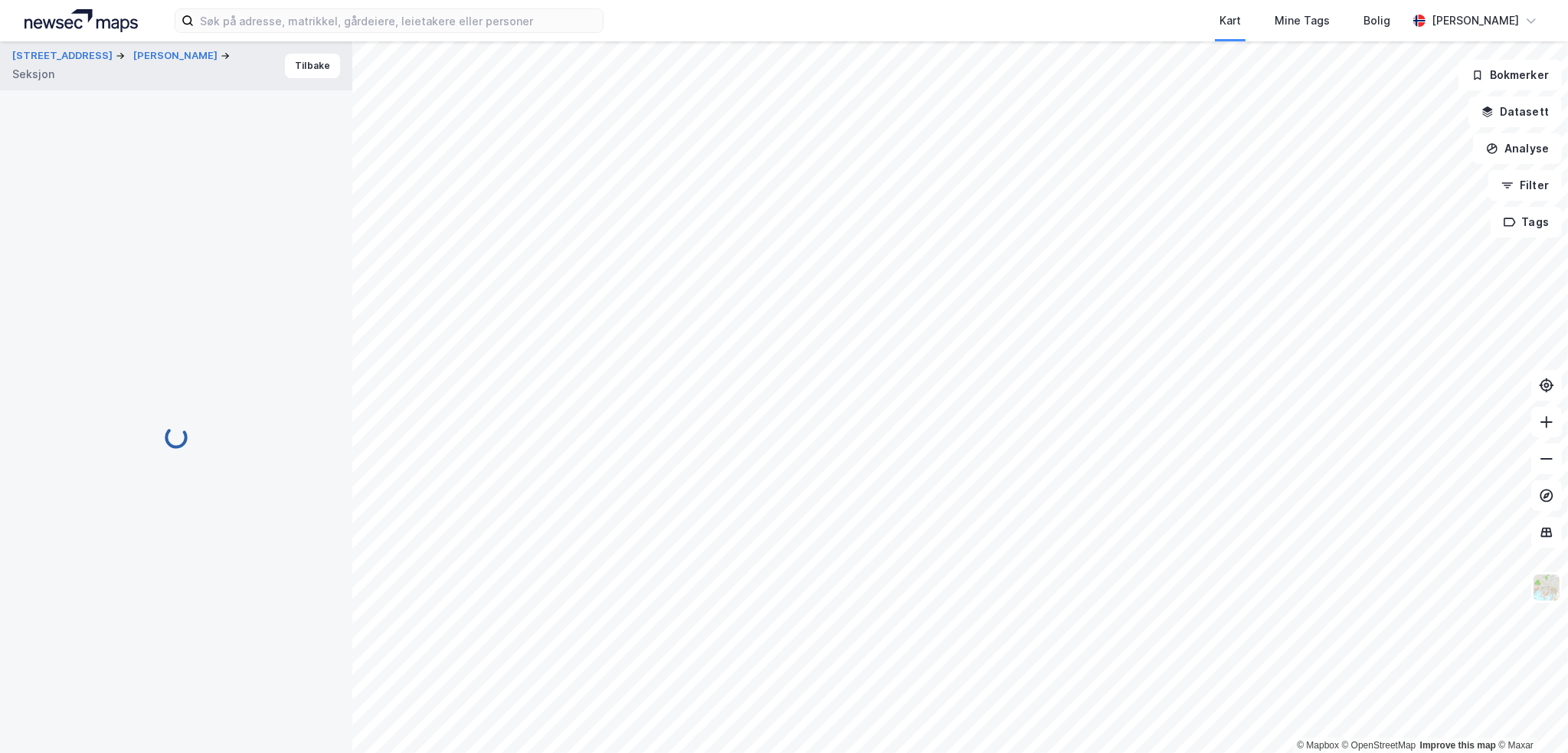
scroll to position [108, 0]
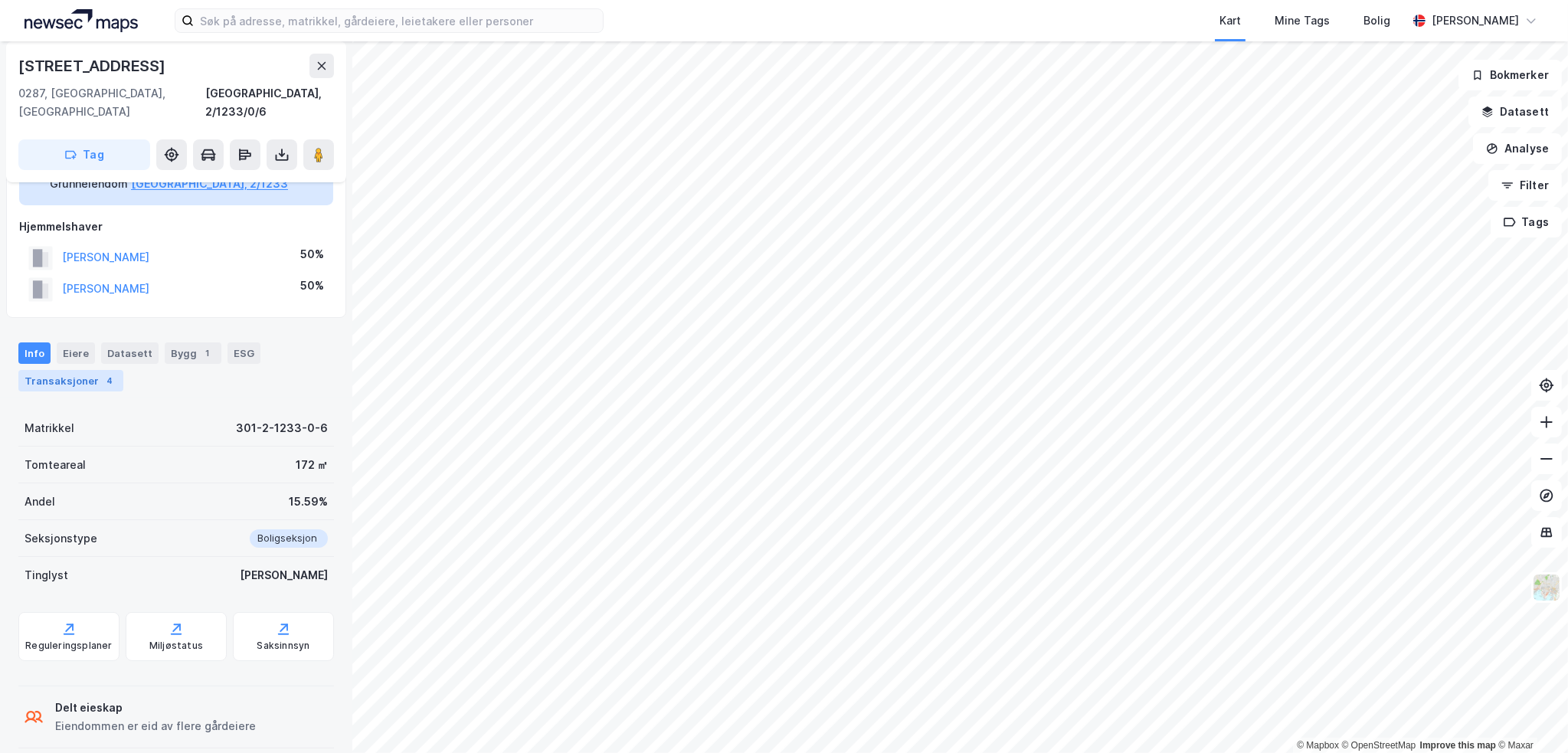
click at [86, 371] on div "Transaksjoner 4" at bounding box center [71, 381] width 105 height 22
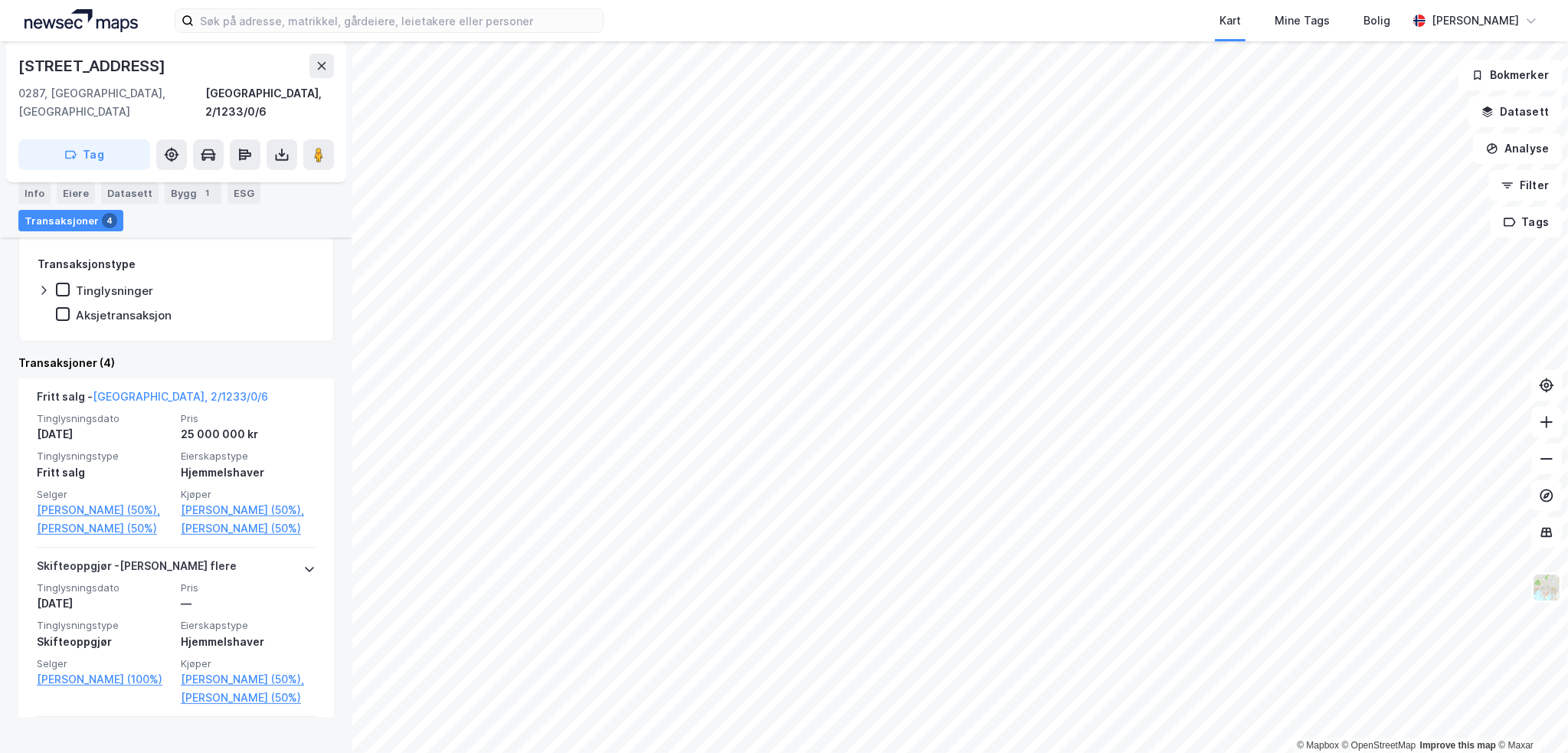
scroll to position [414, 0]
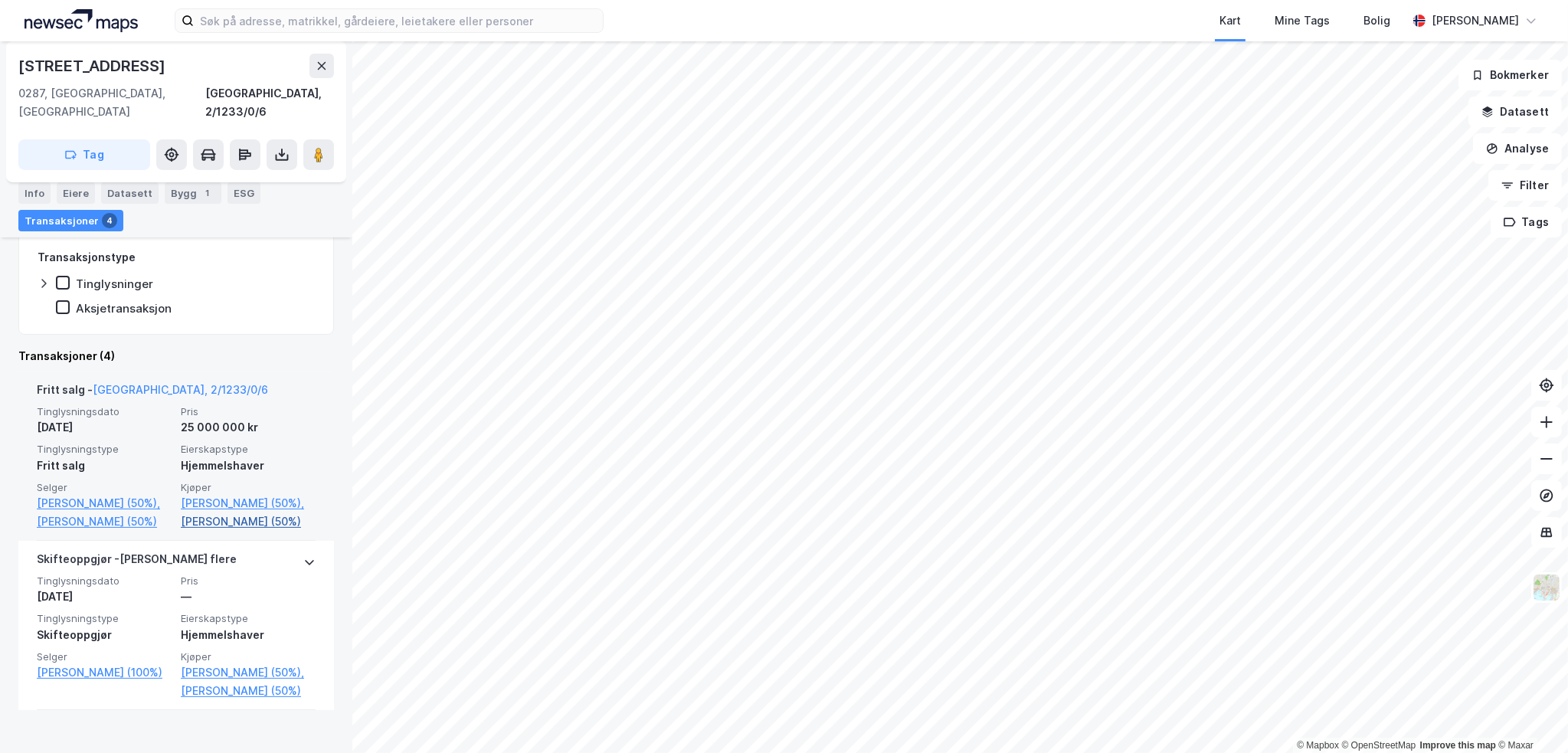
click at [229, 512] on link "[PERSON_NAME] (50%)" at bounding box center [248, 521] width 134 height 18
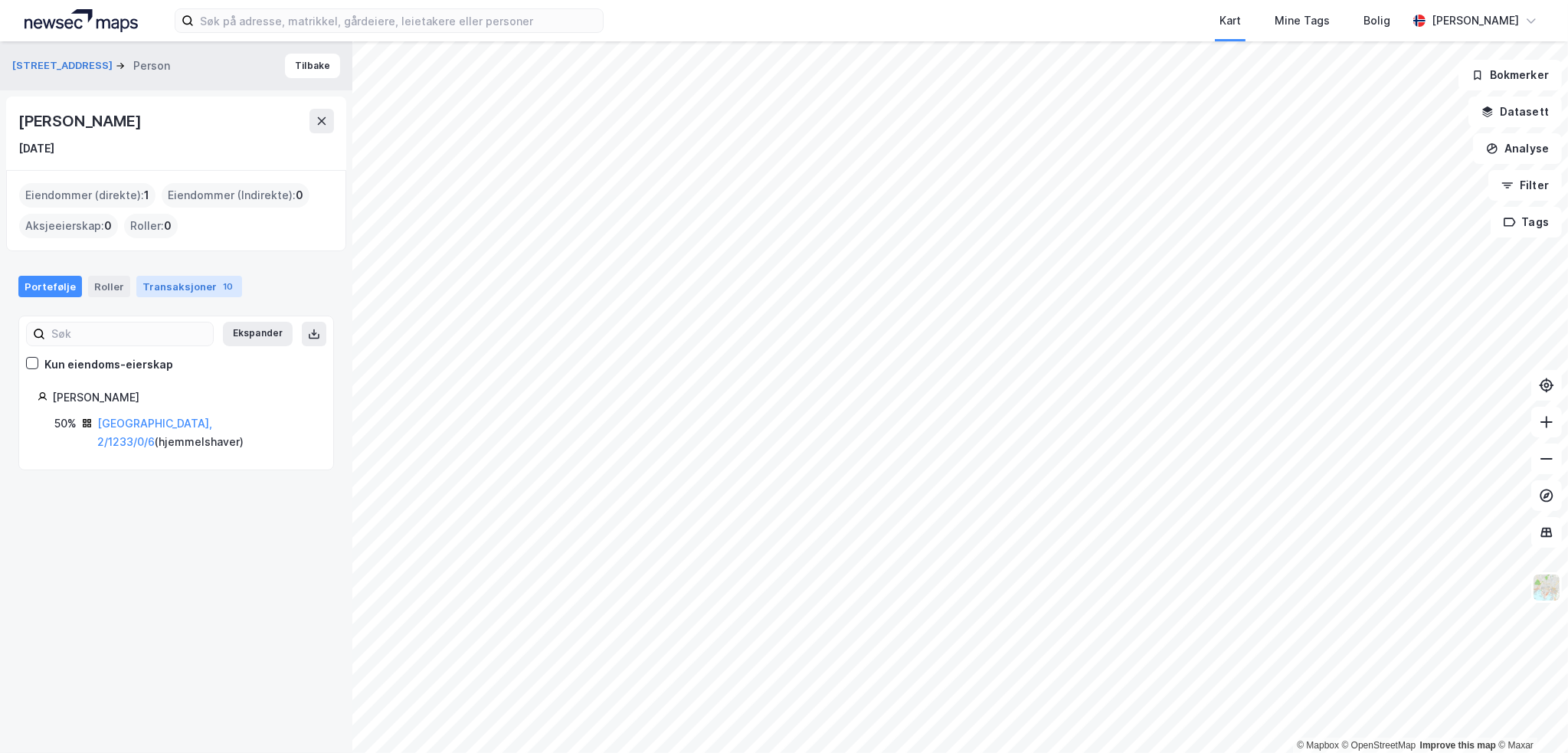
click at [179, 278] on div "Transaksjoner 10" at bounding box center [189, 287] width 105 height 22
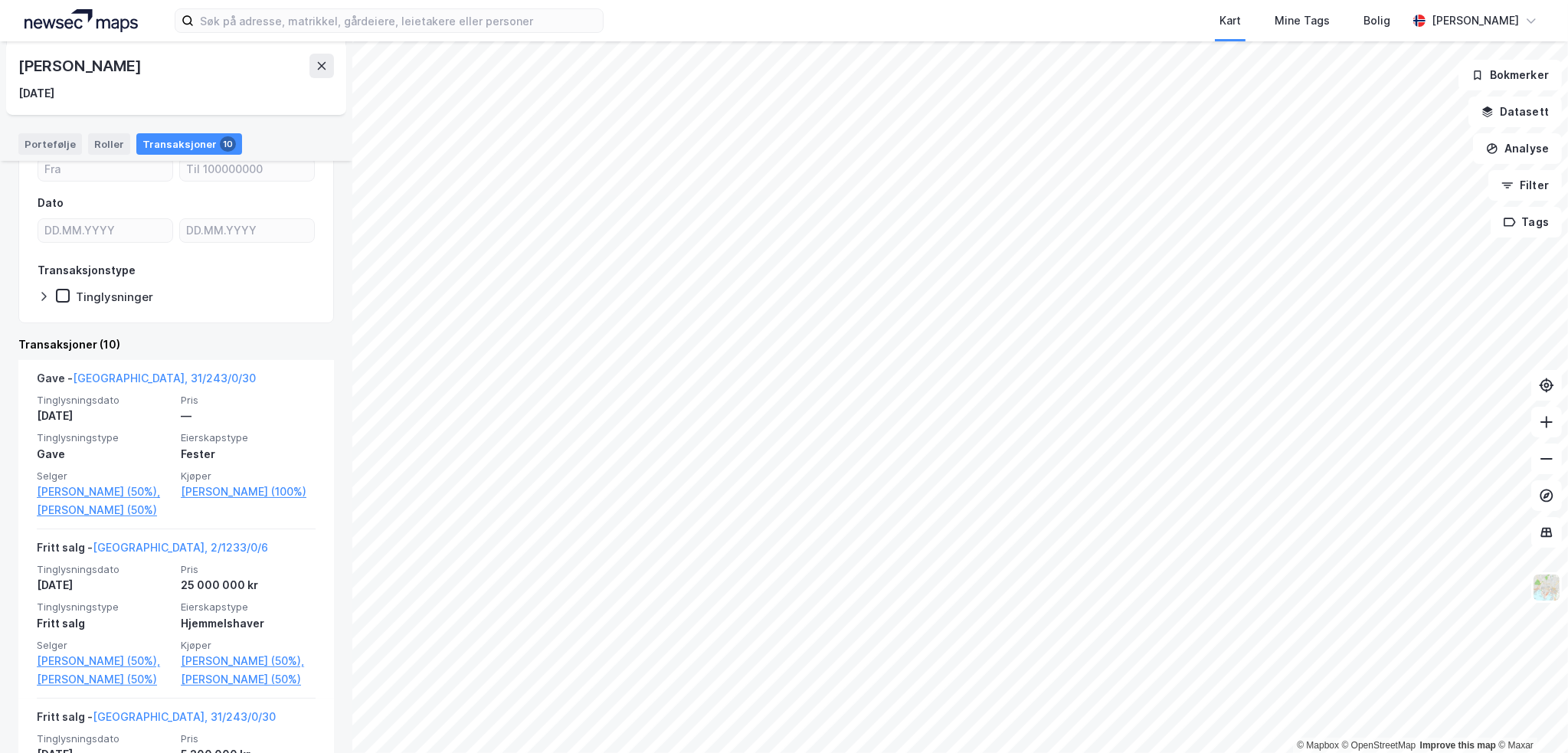
scroll to position [230, 0]
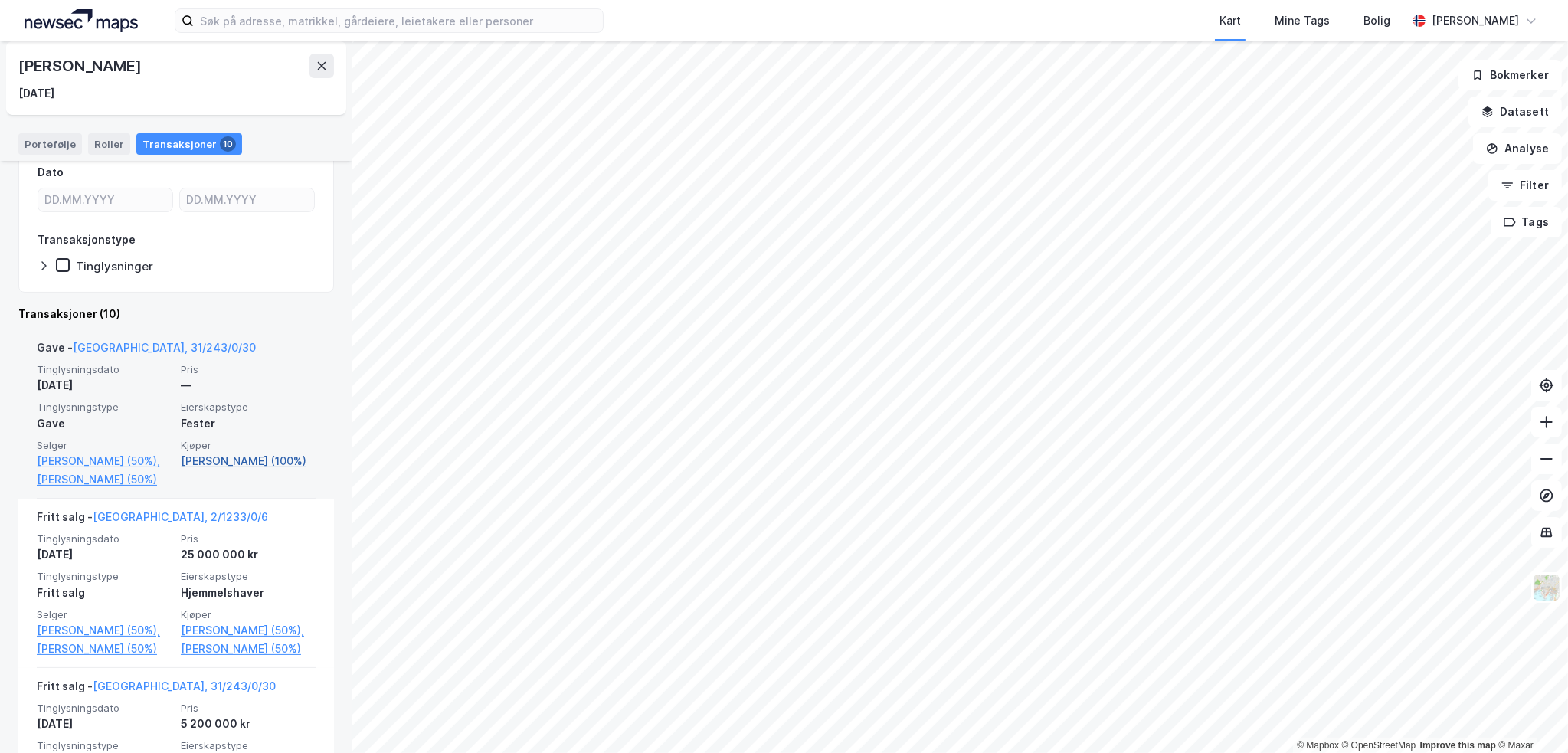
click at [237, 468] on link "[PERSON_NAME] (100%)" at bounding box center [248, 461] width 134 height 18
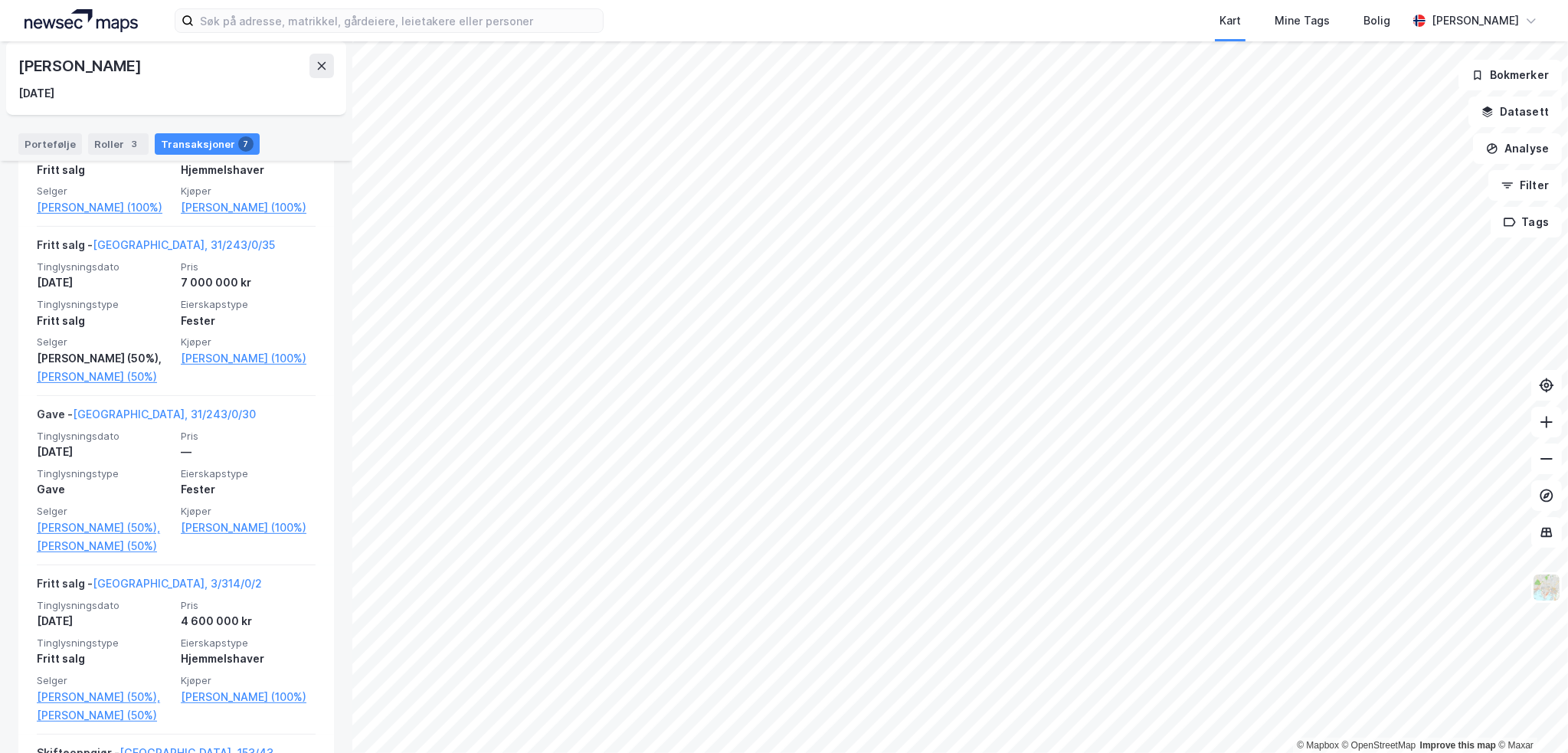
scroll to position [613, 0]
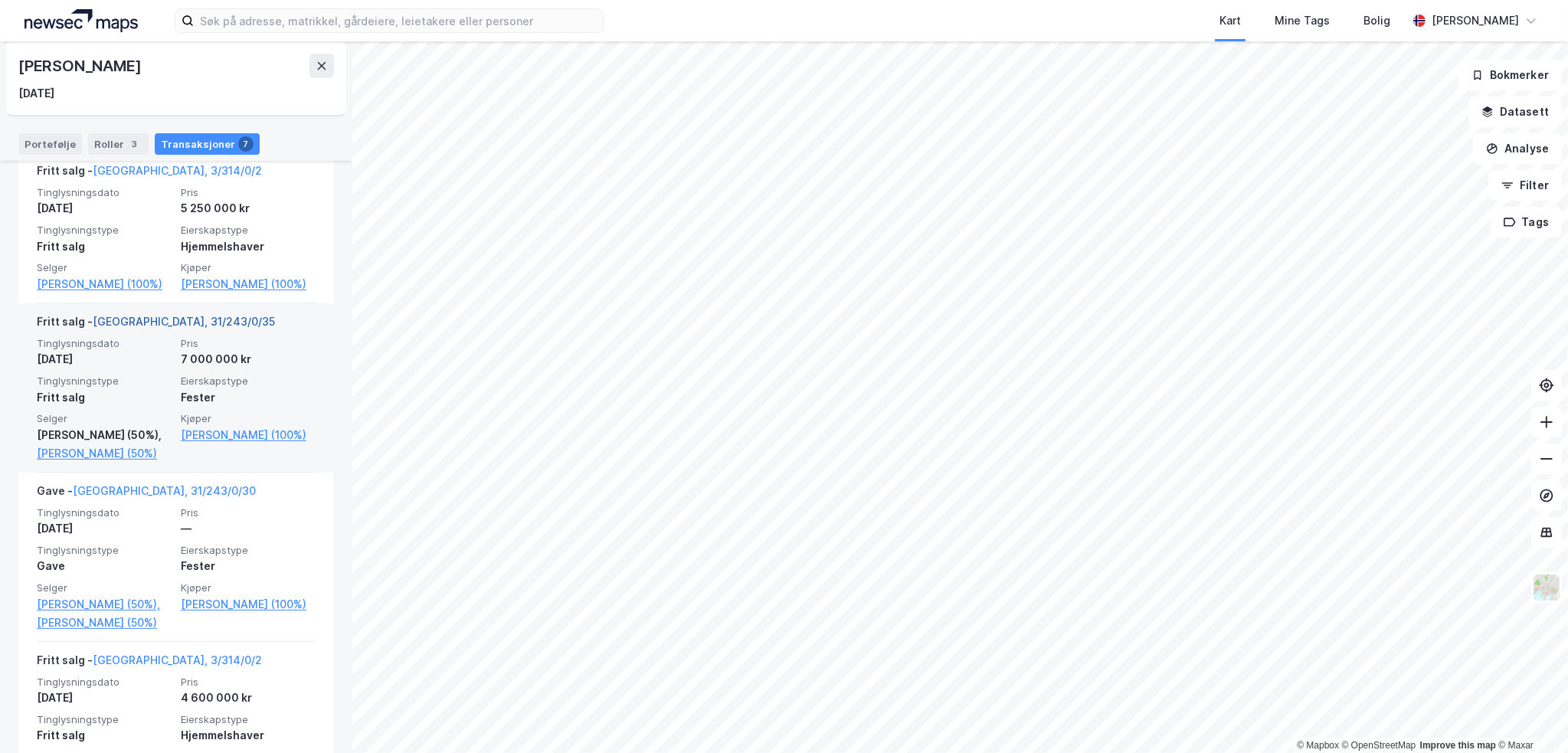
click at [153, 315] on link "[GEOGRAPHIC_DATA], 31/243/0/35" at bounding box center [183, 322] width 182 height 13
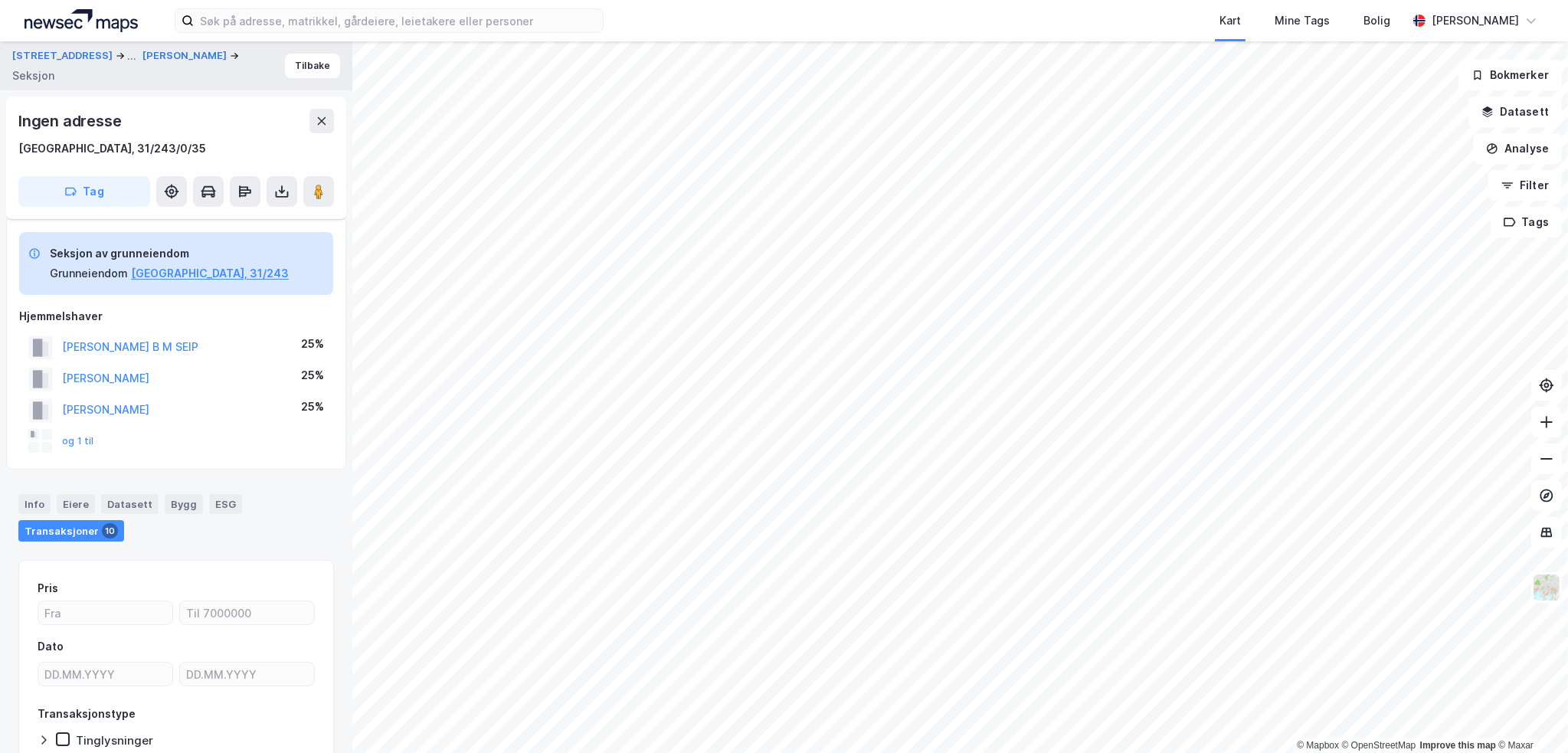
scroll to position [93, 0]
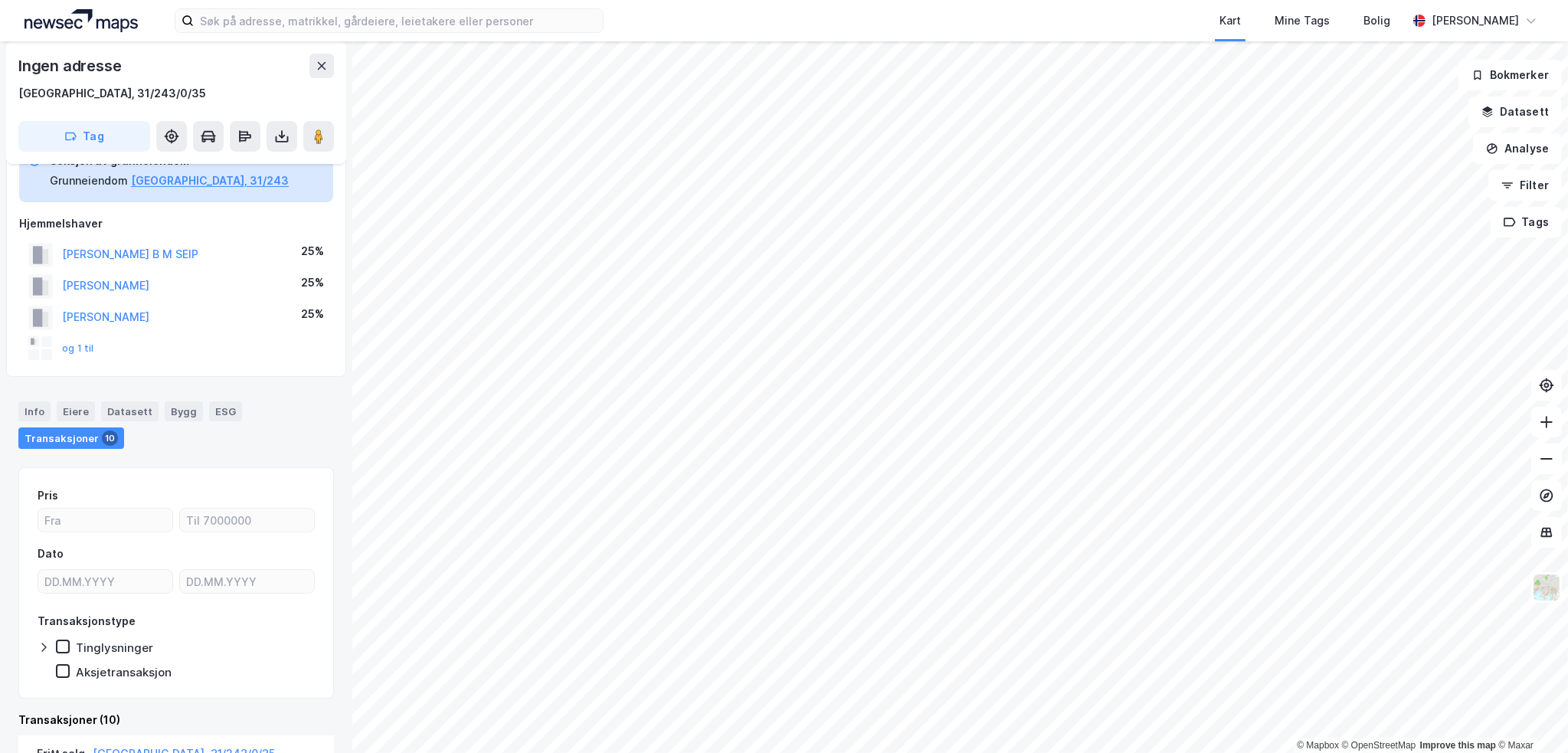
drag, startPoint x: 159, startPoint y: 361, endPoint x: 168, endPoint y: 367, distance: 10.8
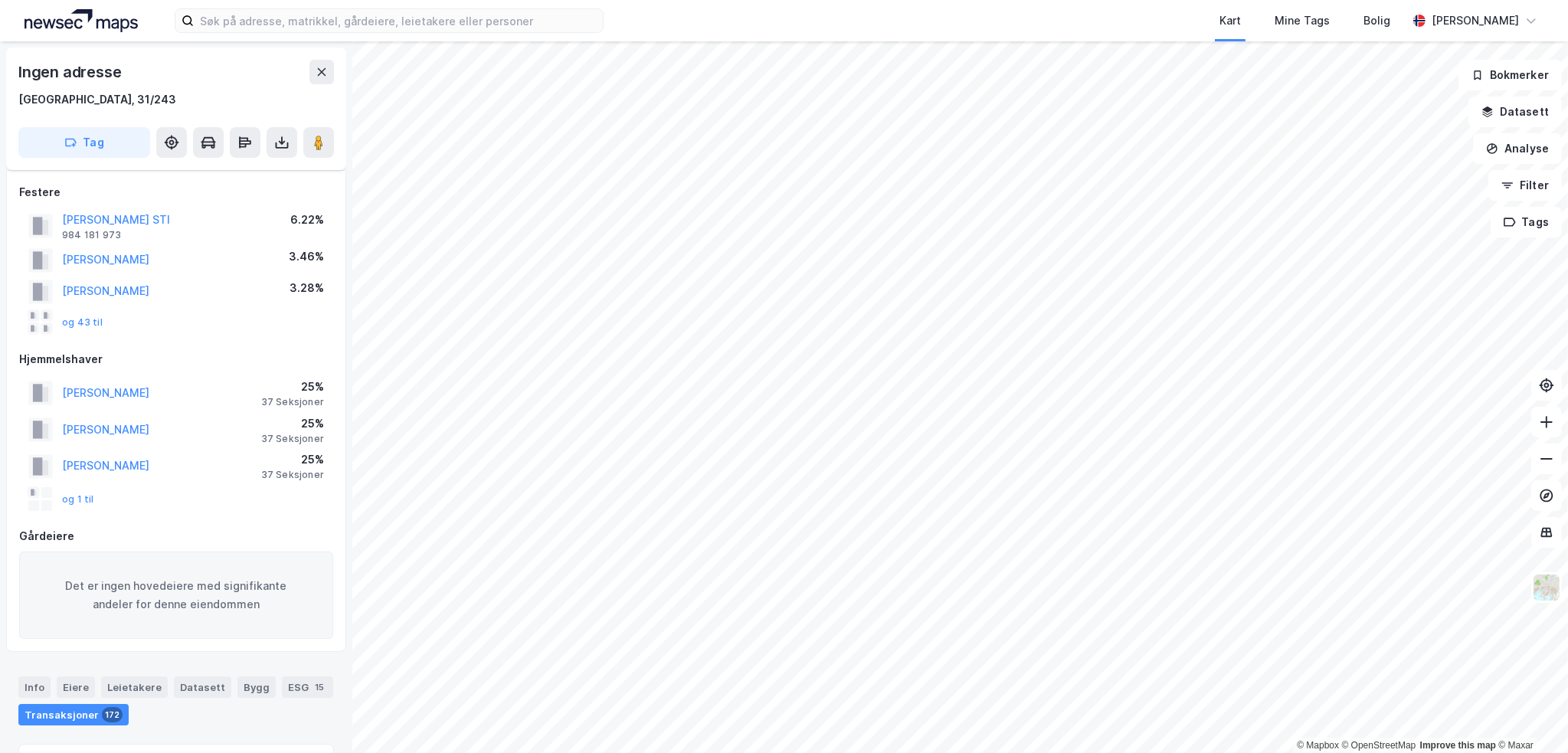
scroll to position [93, 0]
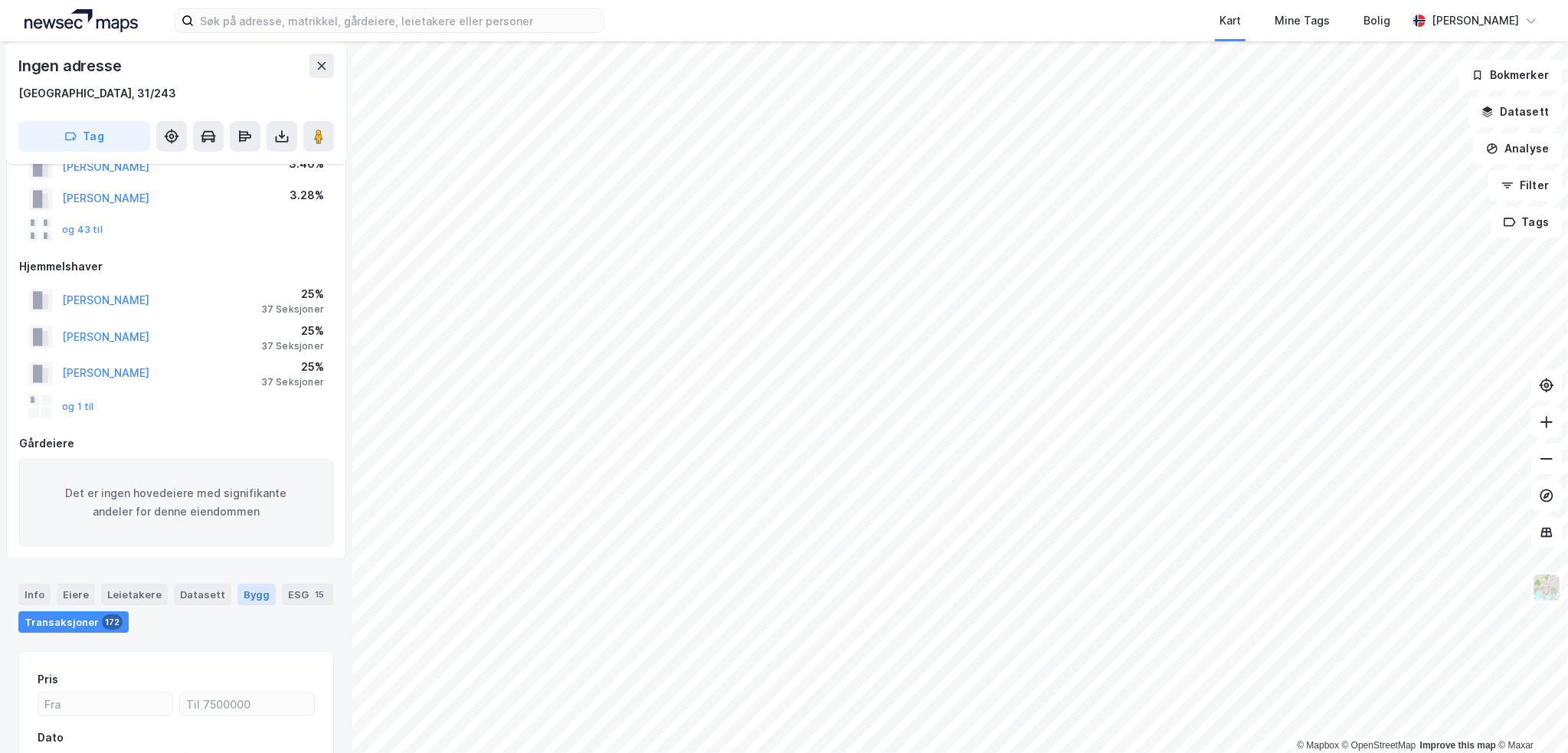
click at [252, 592] on div "Bygg" at bounding box center [257, 595] width 38 height 22
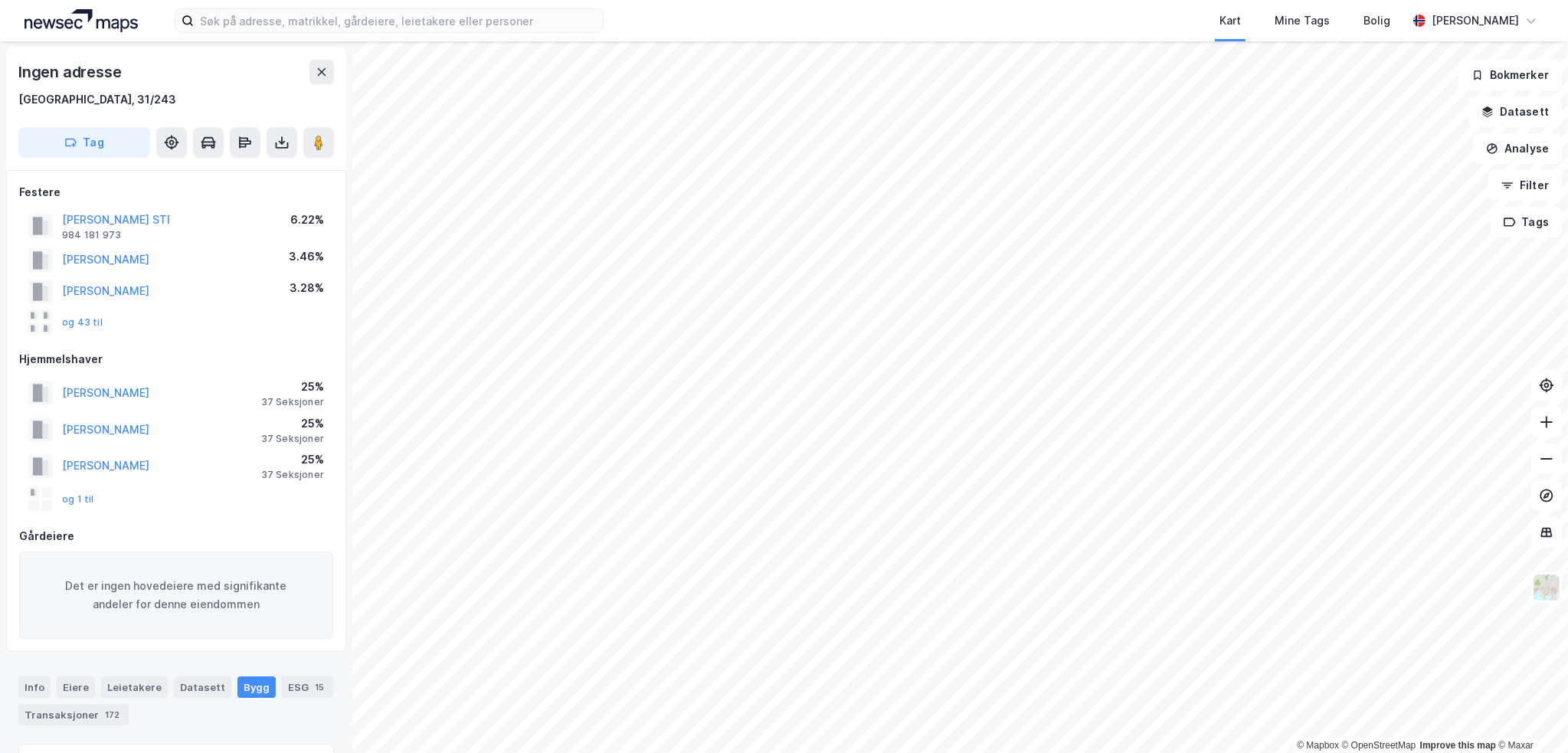
click at [93, 251] on div "[PERSON_NAME]" at bounding box center [105, 260] width 87 height 18
click at [0, 0] on button "[PERSON_NAME]" at bounding box center [0, 0] width 0 height 0
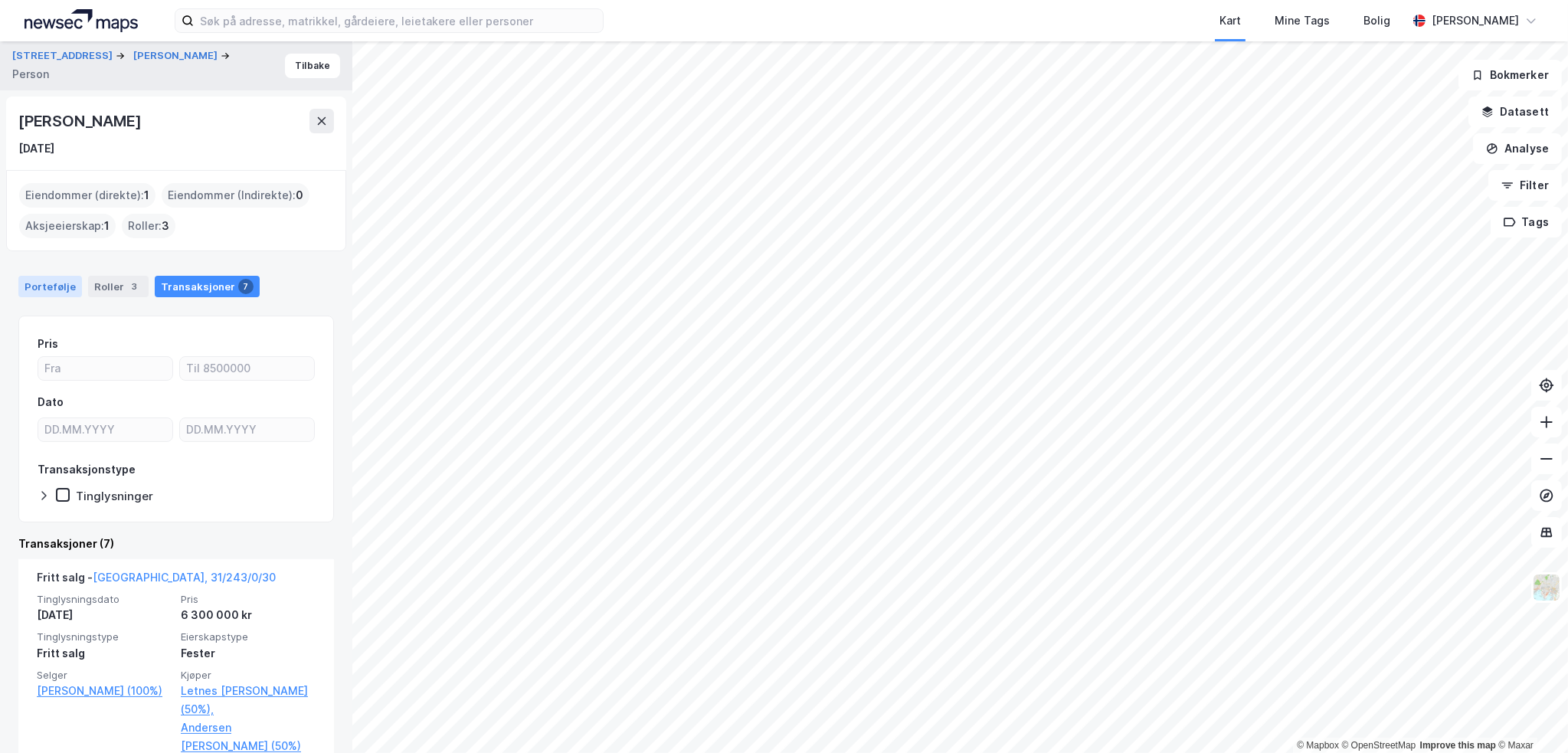
click at [36, 287] on div "Portefølje" at bounding box center [50, 287] width 64 height 22
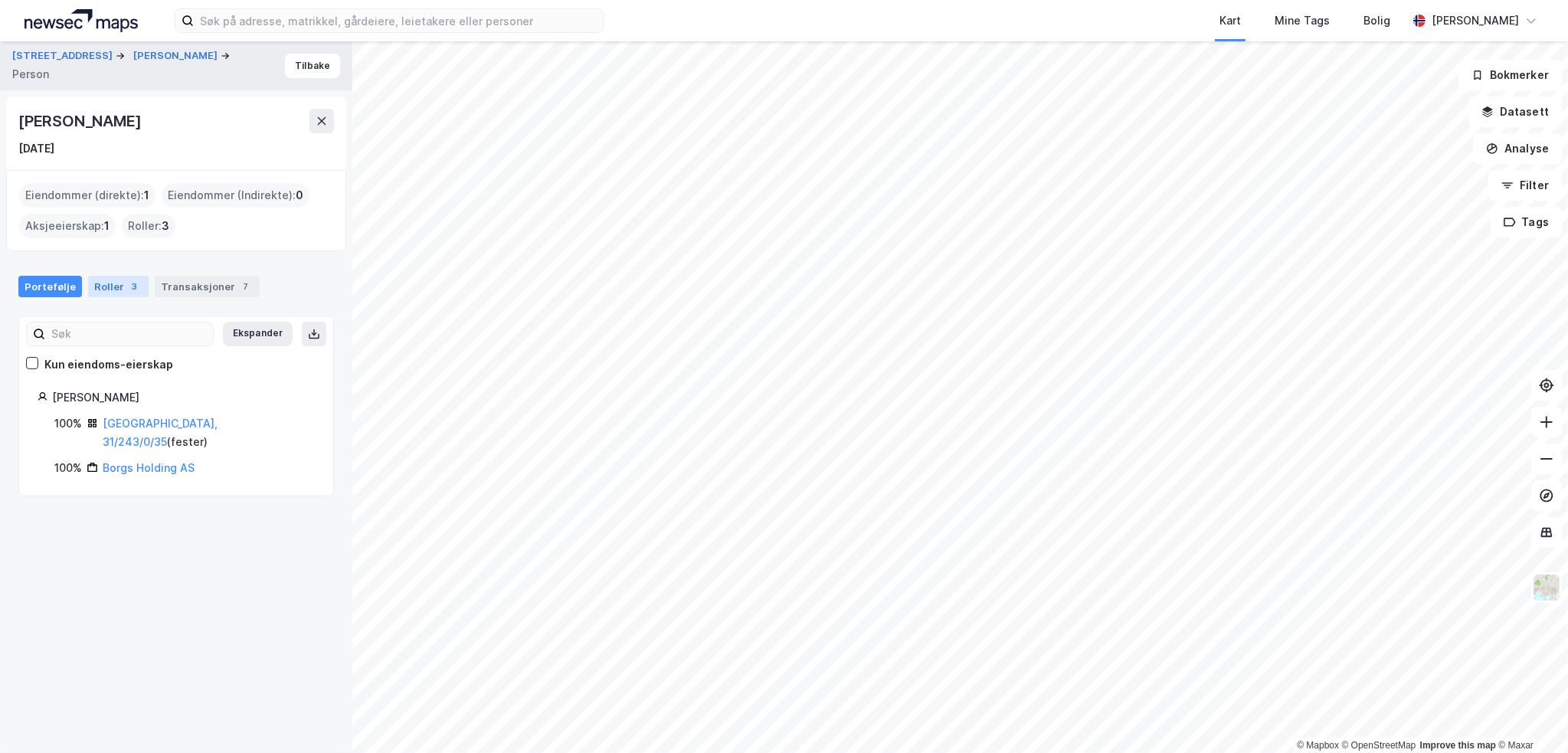
click at [123, 277] on div "Roller 3" at bounding box center [118, 287] width 61 height 22
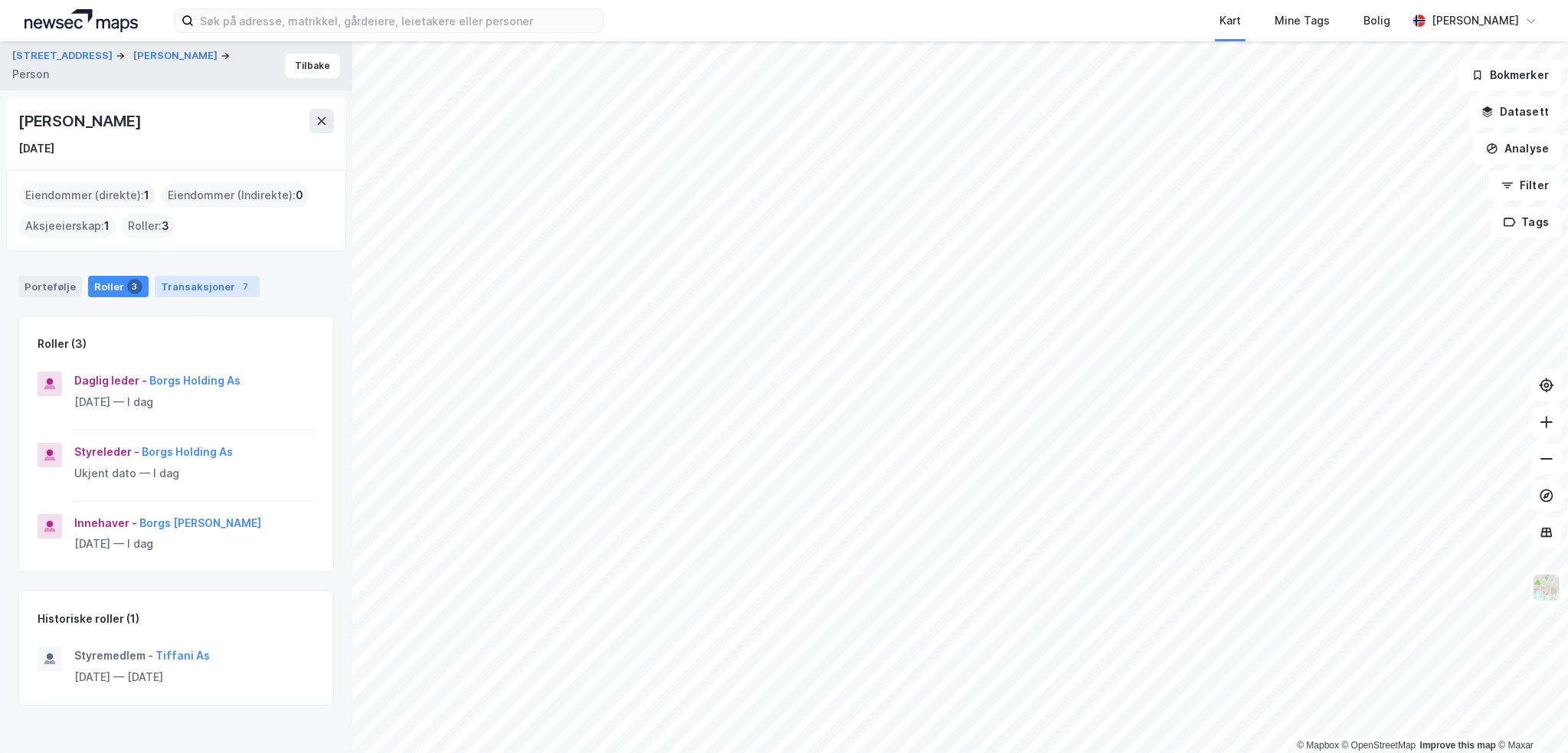
click at [212, 284] on div "Transaksjoner 7" at bounding box center [207, 287] width 105 height 22
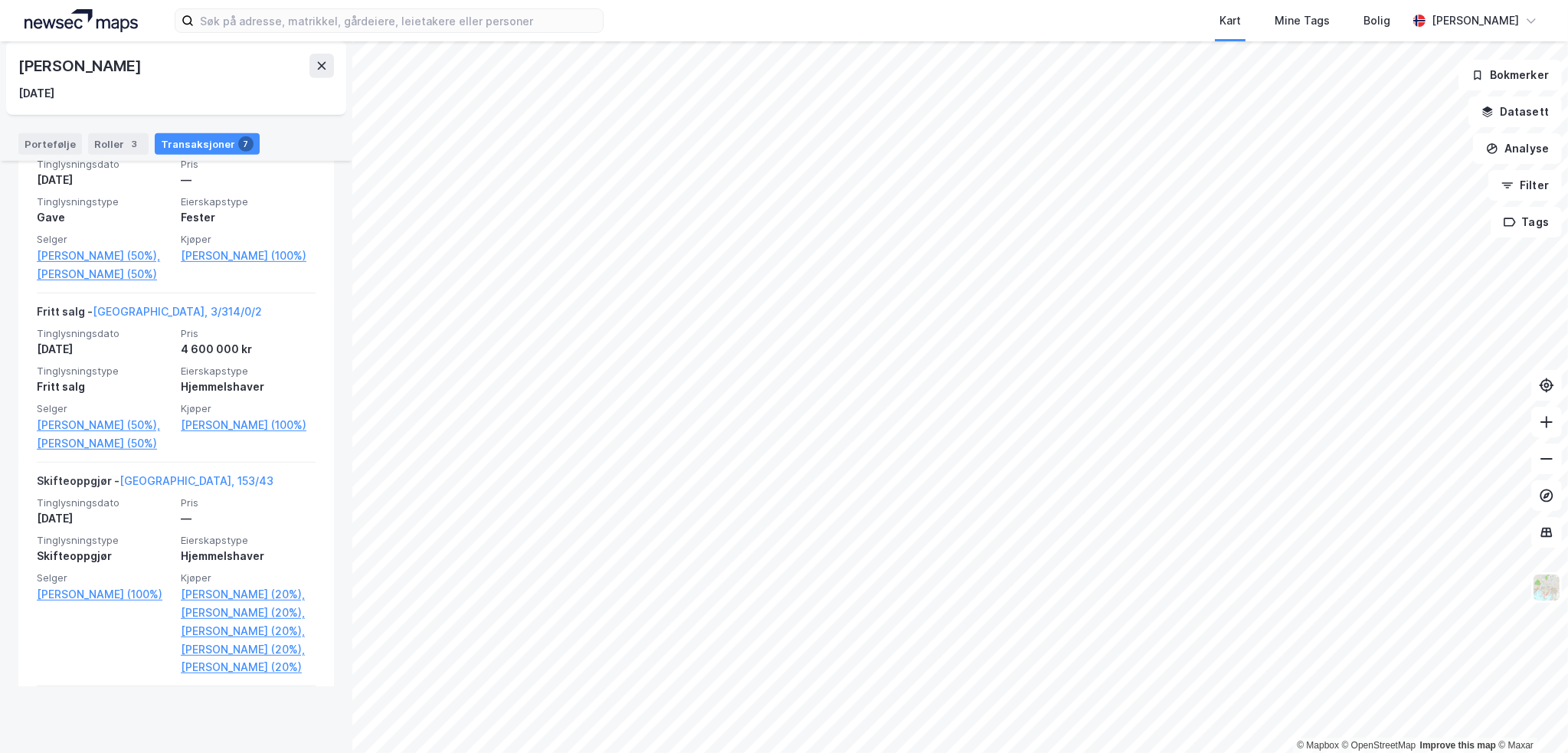
scroll to position [996, 0]
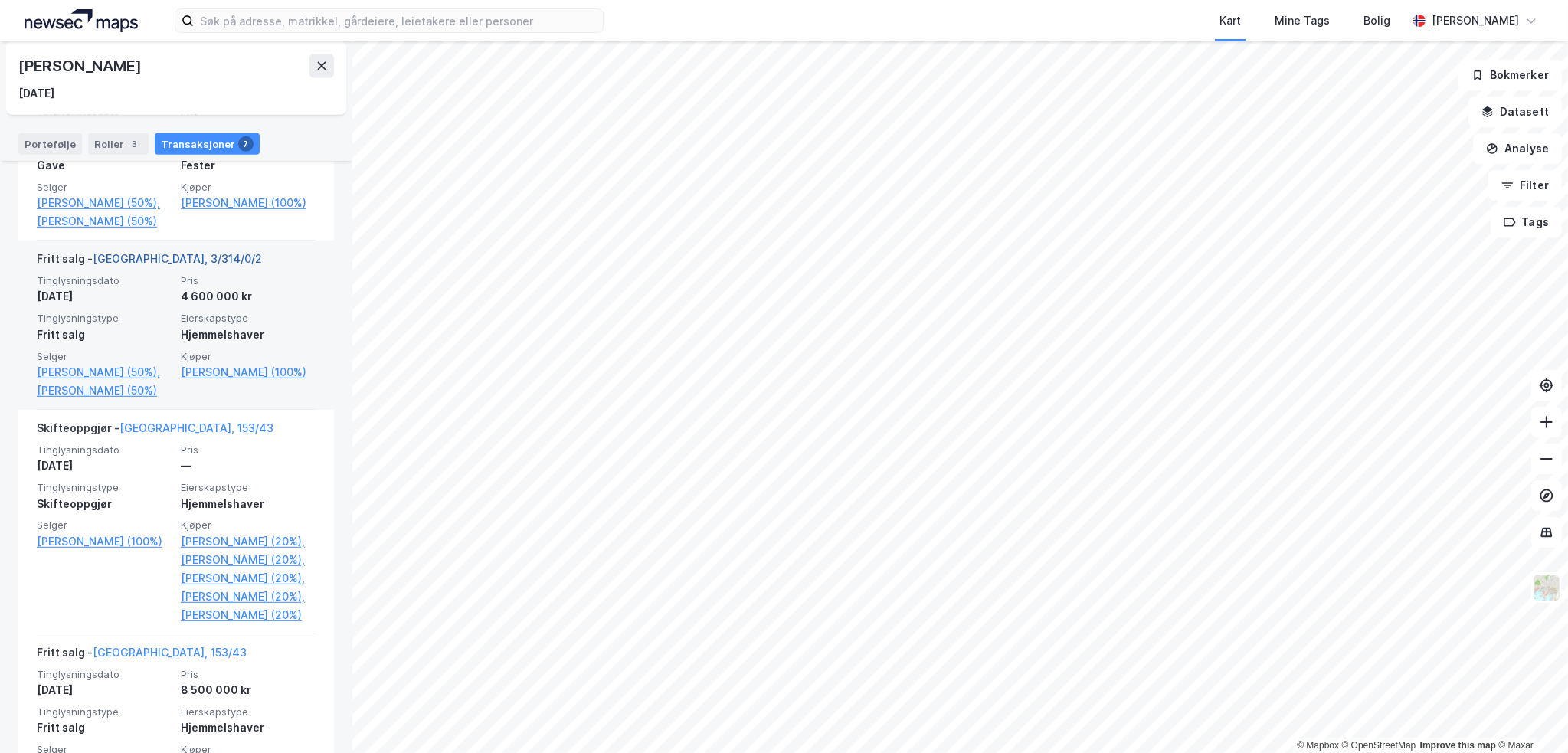
click at [163, 265] on link "[GEOGRAPHIC_DATA], 3/314/0/2" at bounding box center [177, 259] width 169 height 13
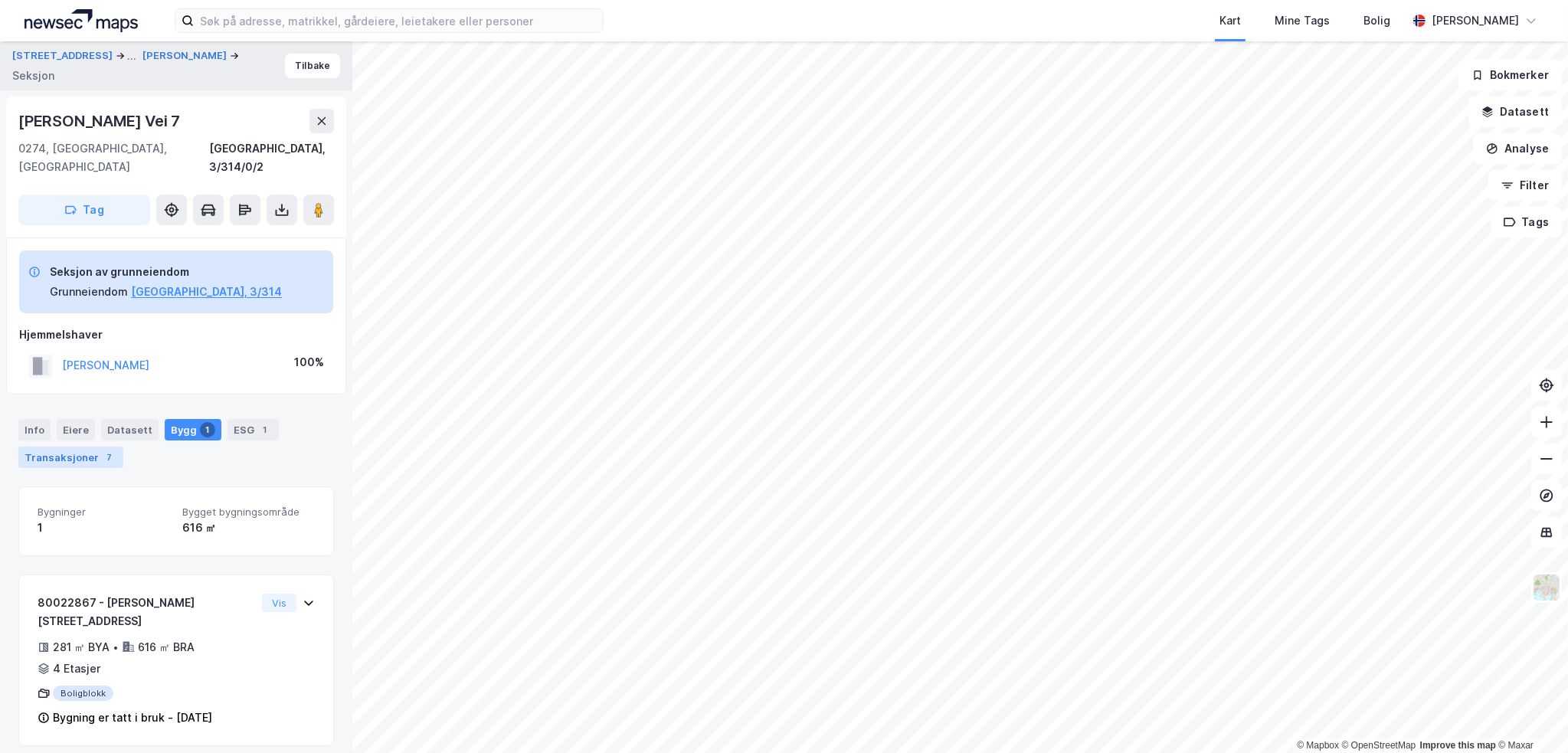
click at [94, 447] on div "Transaksjoner 7" at bounding box center [71, 458] width 105 height 22
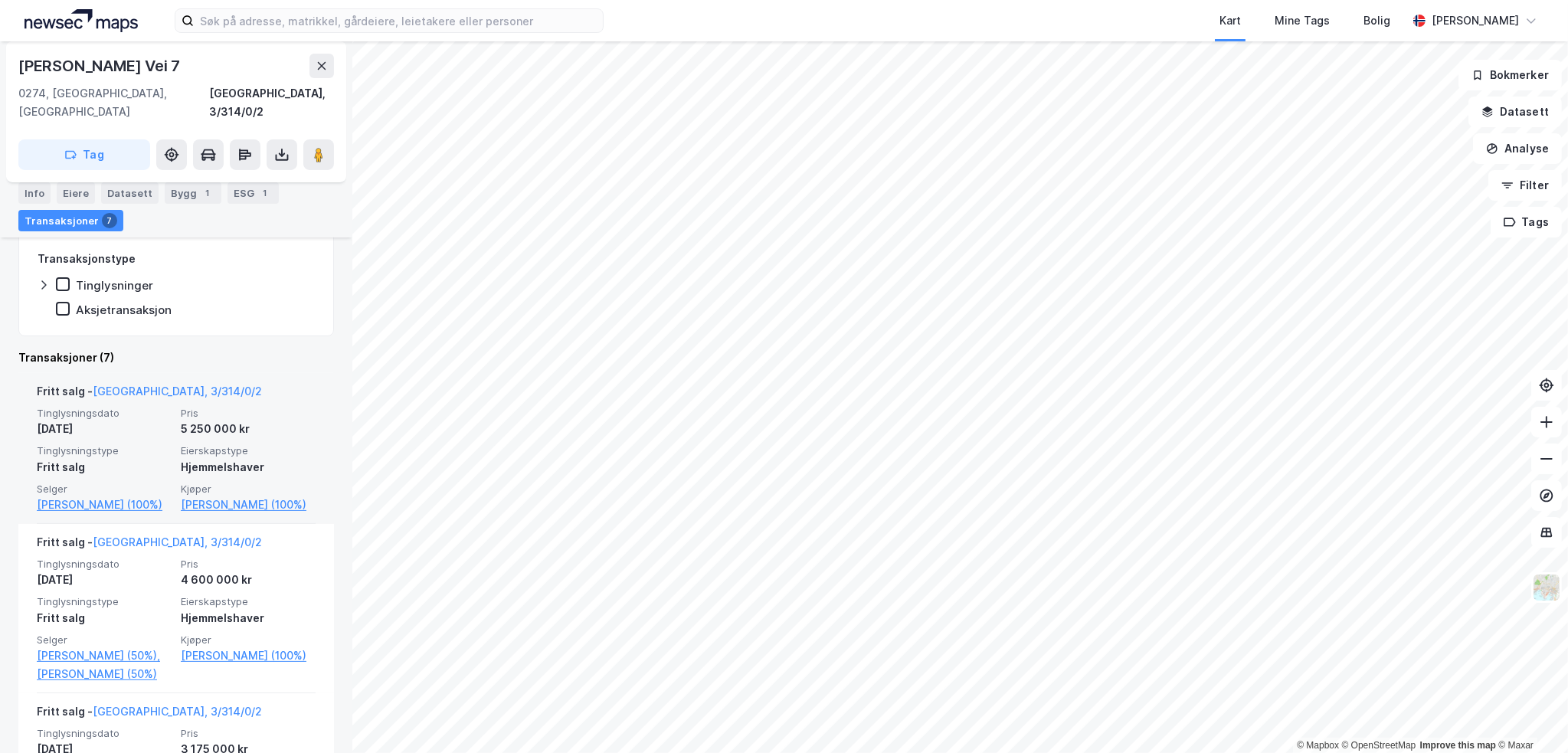
scroll to position [383, 0]
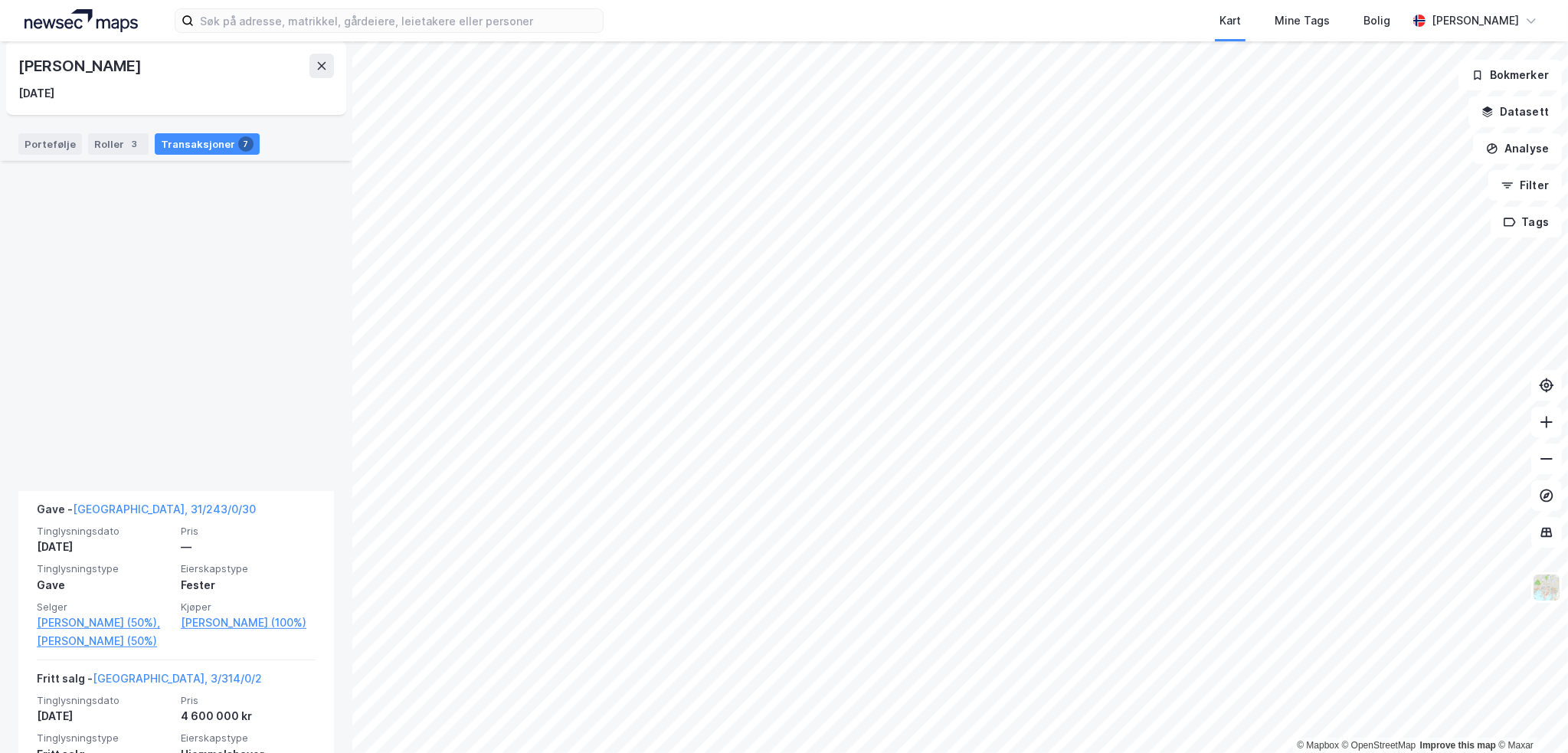
scroll to position [1264, 0]
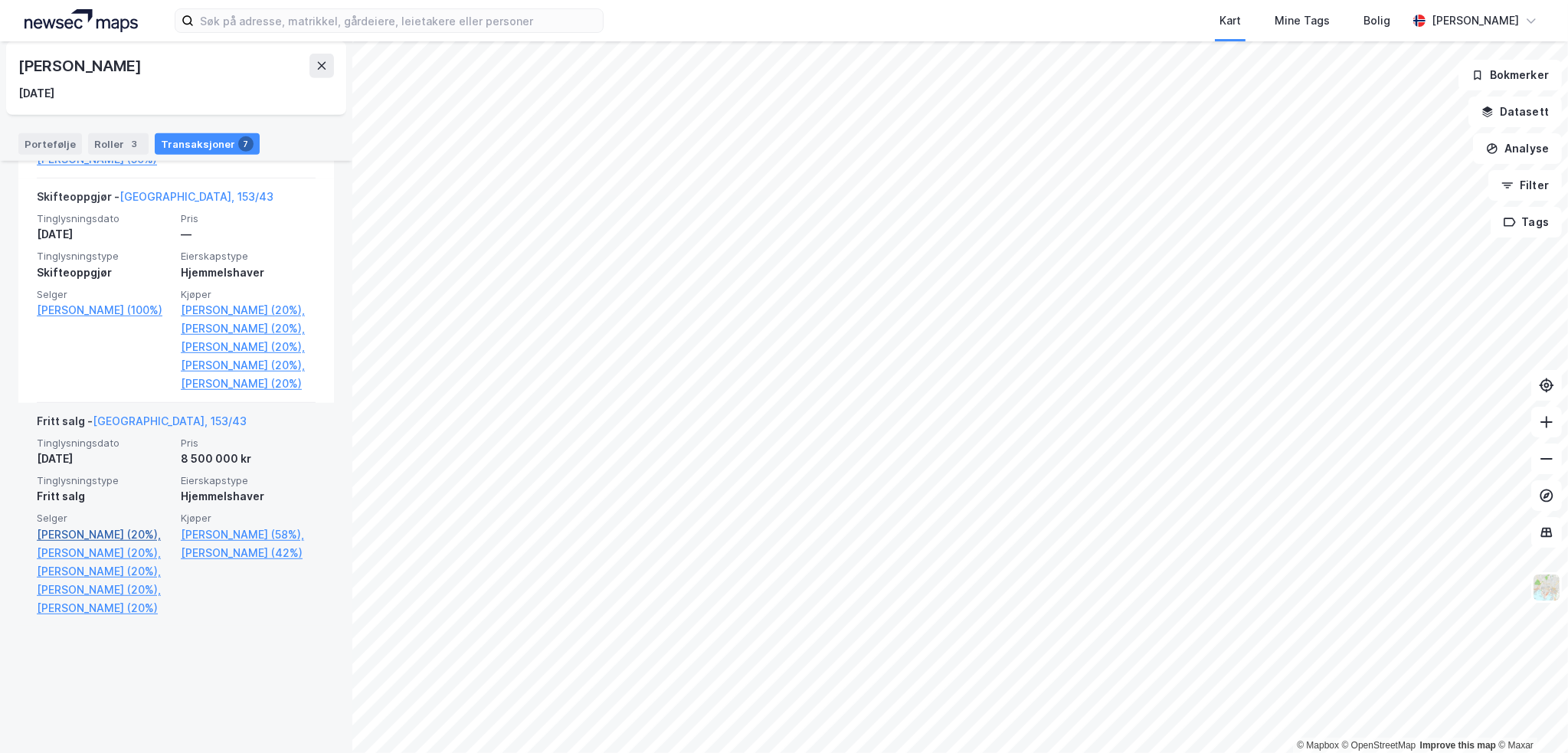
click at [95, 544] on link "[PERSON_NAME] (20%)," at bounding box center [104, 535] width 134 height 18
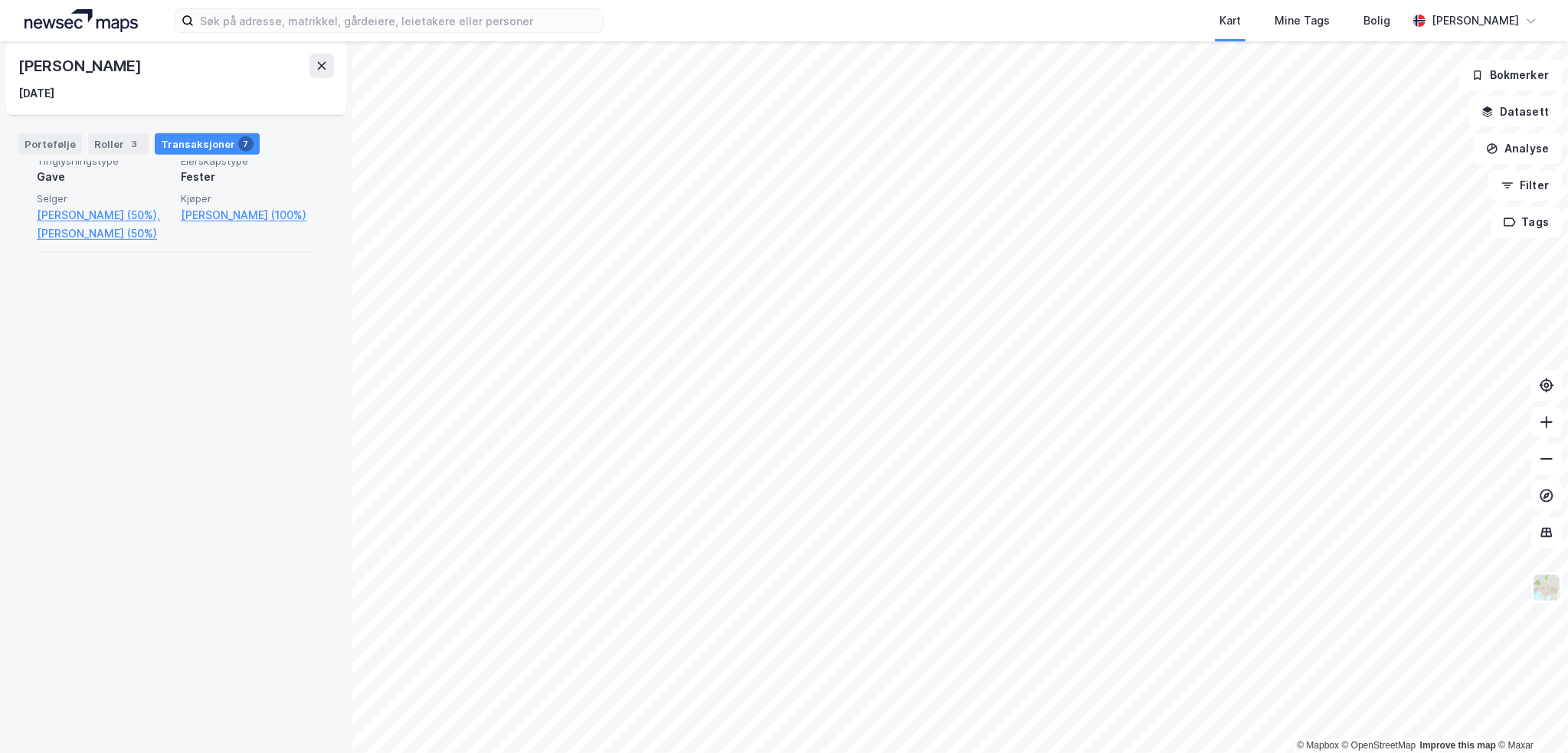
scroll to position [1264, 0]
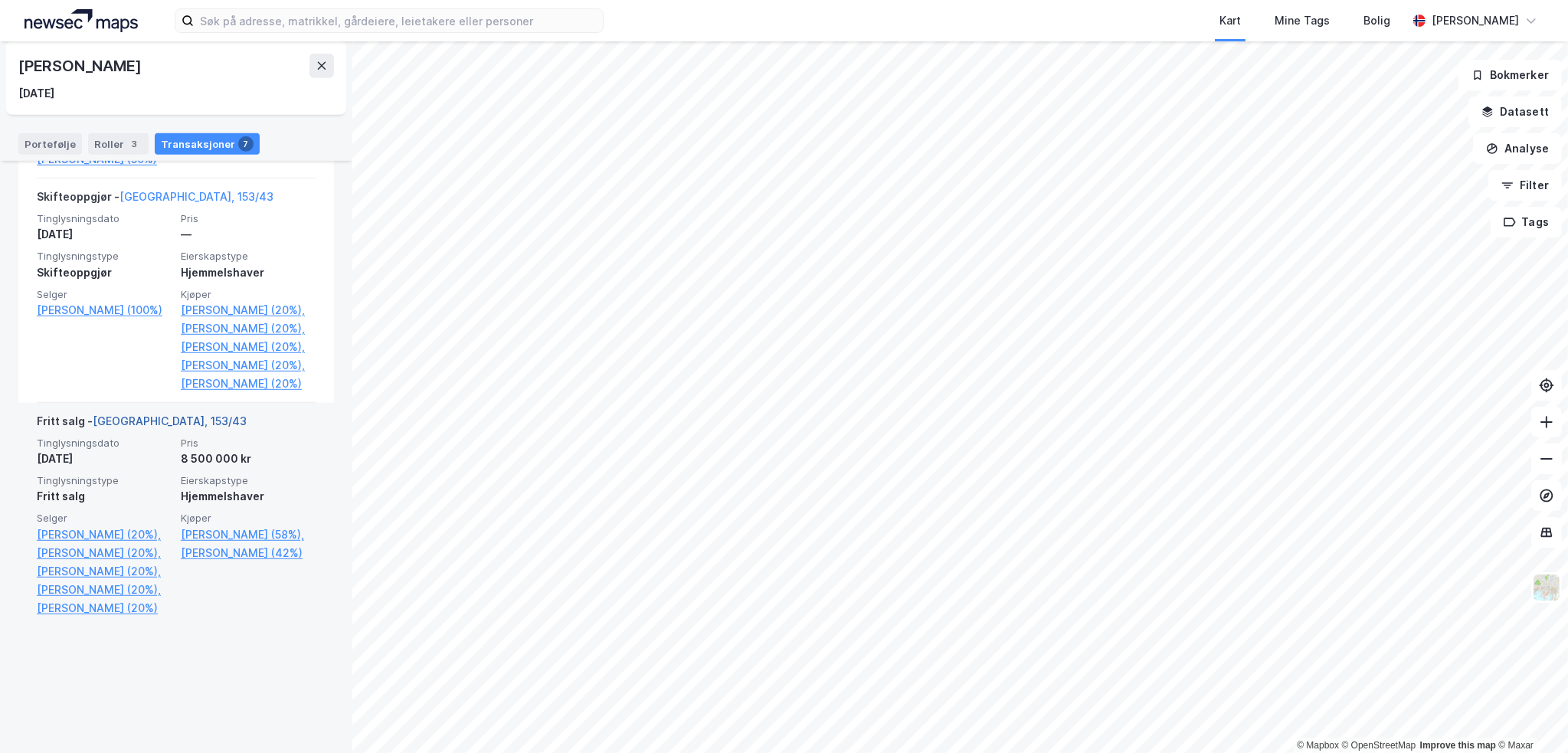
click at [132, 428] on link "[GEOGRAPHIC_DATA], 153/43" at bounding box center [170, 421] width 154 height 13
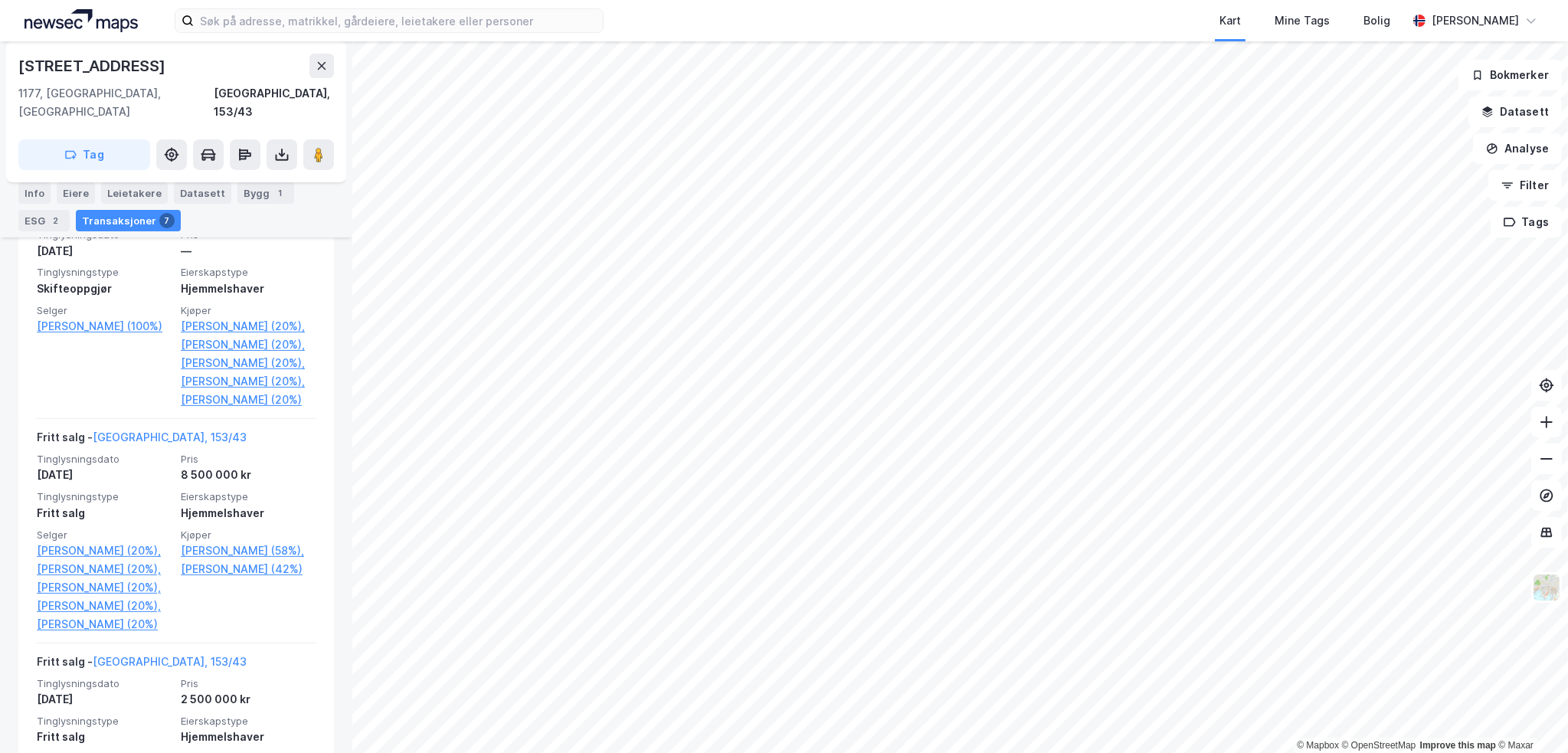
scroll to position [460, 0]
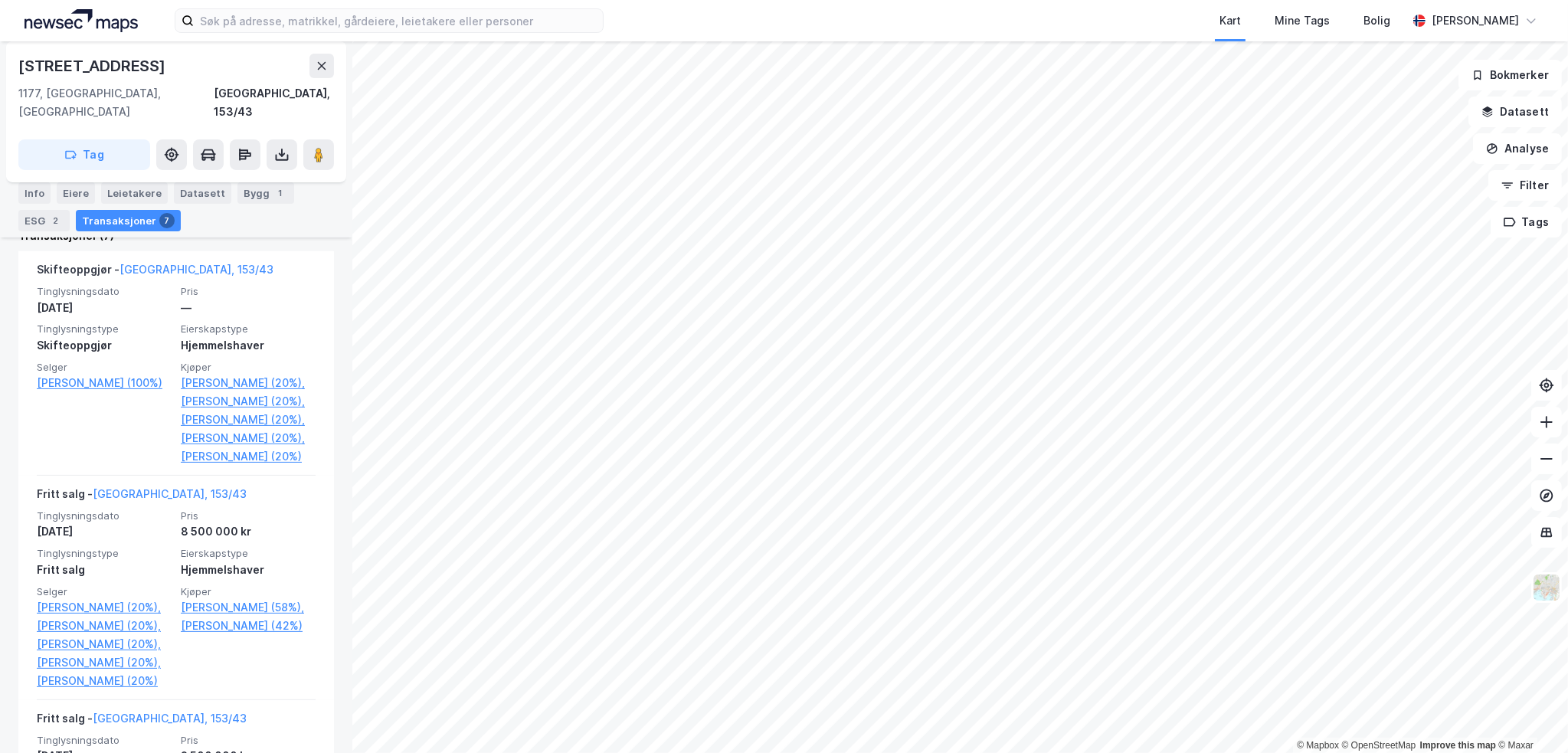
click at [95, 70] on div "[STREET_ADDRESS]" at bounding box center [93, 65] width 150 height 25
click at [323, 60] on icon at bounding box center [321, 65] width 12 height 12
